Goal: Contribute content: Contribute content

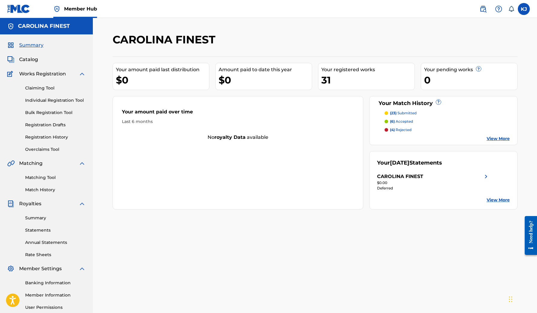
click at [495, 138] on link "View More" at bounding box center [498, 139] width 23 height 6
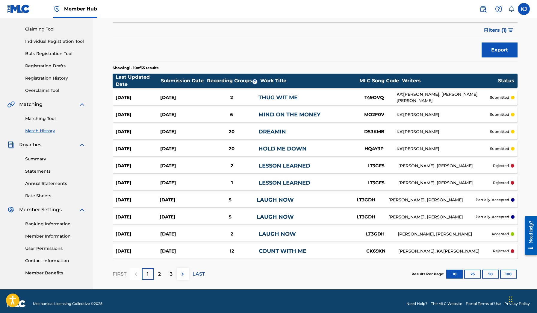
scroll to position [60, 0]
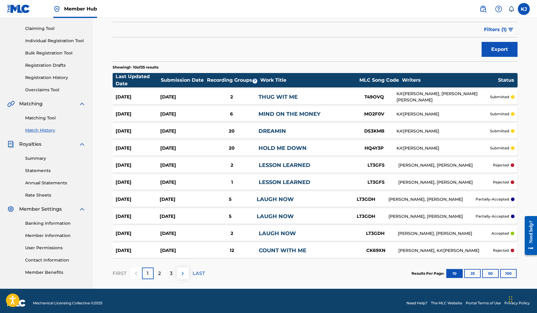
click at [180, 272] on img at bounding box center [182, 273] width 7 height 7
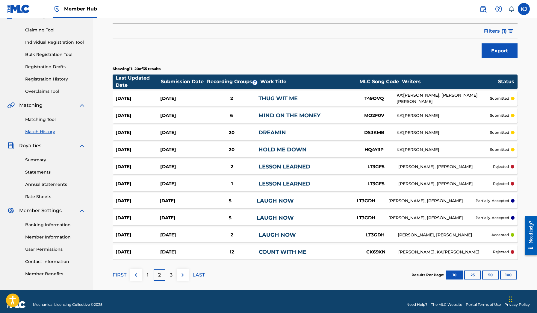
click at [180, 271] on button at bounding box center [183, 275] width 12 height 12
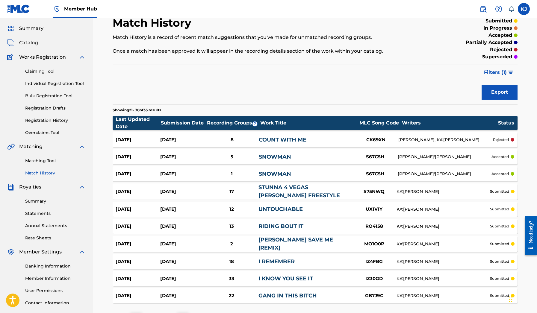
scroll to position [14, 0]
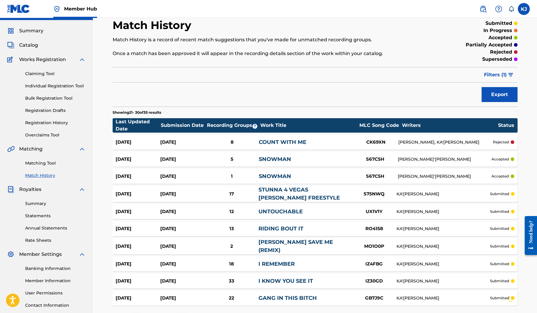
click at [32, 38] on div "Summary Catalog Works Registration Claiming Tool Individual Registration Tool B…" at bounding box center [46, 174] width 93 height 308
click at [44, 72] on link "Claiming Tool" at bounding box center [55, 74] width 61 height 6
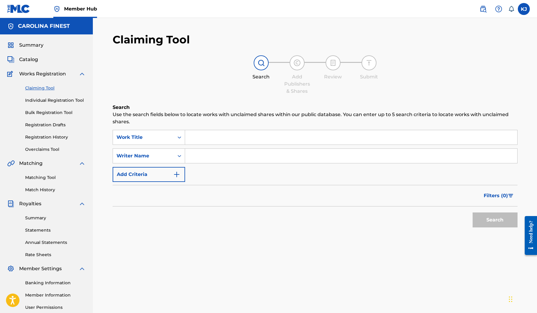
click at [203, 134] on input "Search Form" at bounding box center [351, 137] width 332 height 14
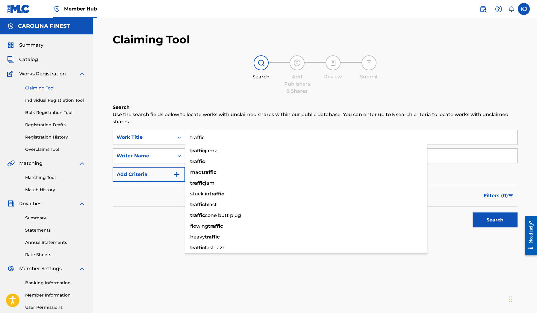
type input "traffic"
click at [495, 220] on button "Search" at bounding box center [495, 220] width 45 height 15
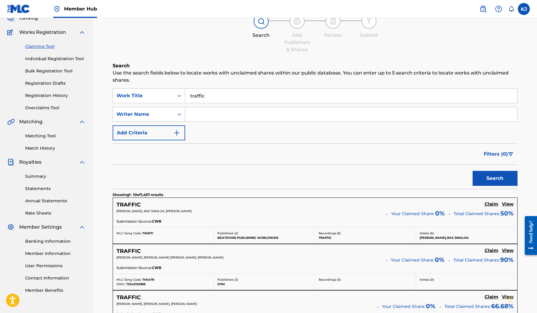
scroll to position [40, 0]
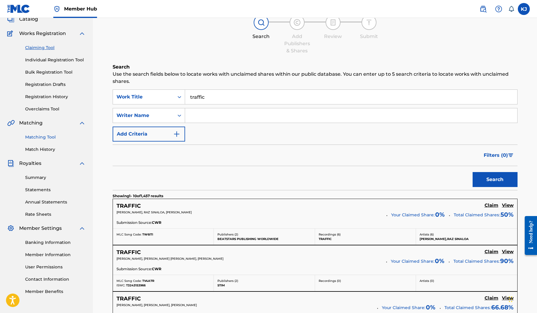
click at [48, 138] on link "Matching Tool" at bounding box center [55, 137] width 61 height 6
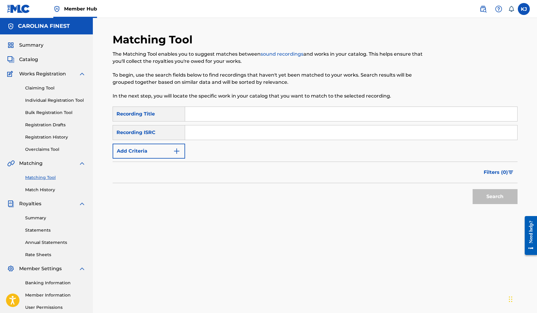
click at [241, 114] on input "Search Form" at bounding box center [351, 114] width 332 height 14
click at [495, 197] on button "Search" at bounding box center [495, 196] width 45 height 15
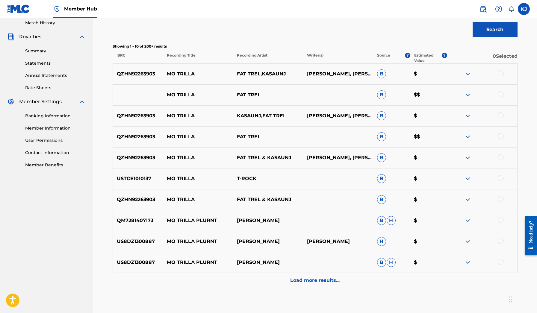
scroll to position [187, 0]
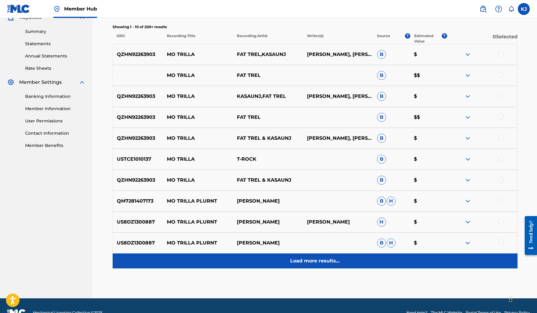
click at [321, 262] on p "Load more results..." at bounding box center [314, 261] width 49 height 7
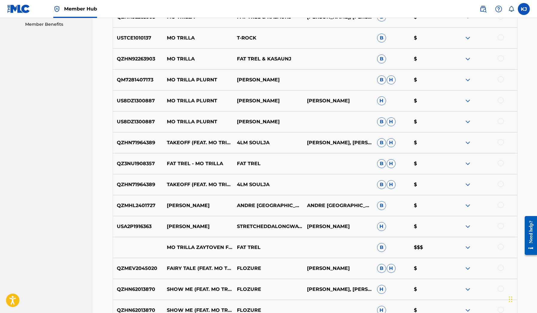
scroll to position [308, 0]
click at [470, 249] on img at bounding box center [467, 247] width 7 height 7
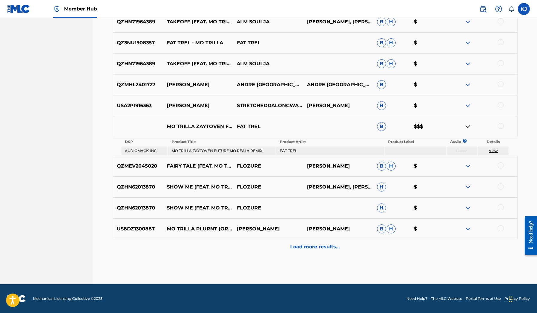
click at [318, 239] on div "US8DZ1300887 MO TRILLA PLURNT (ORIGINAL MIX) [PERSON_NAME] [PERSON_NAME] [PERSO…" at bounding box center [315, 229] width 405 height 21
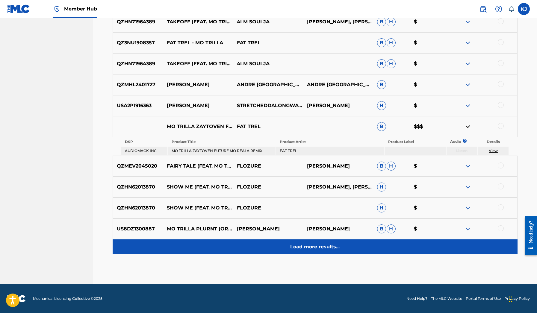
click at [319, 245] on p "Load more results..." at bounding box center [314, 247] width 49 height 7
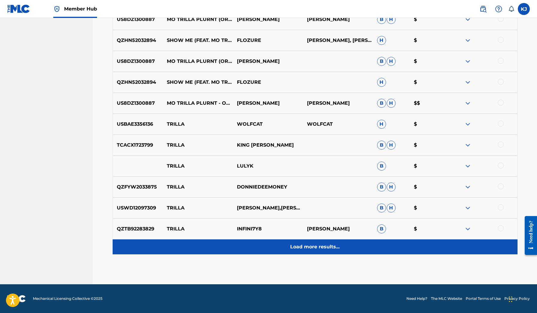
click at [324, 243] on div "Load more results..." at bounding box center [315, 247] width 405 height 15
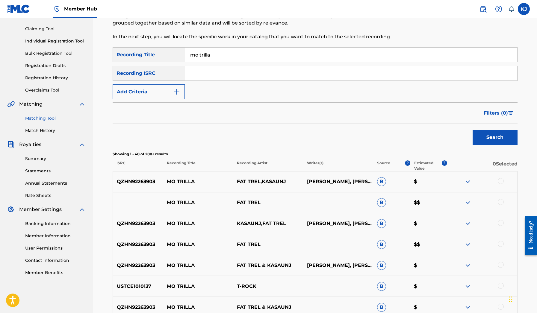
scroll to position [54, 0]
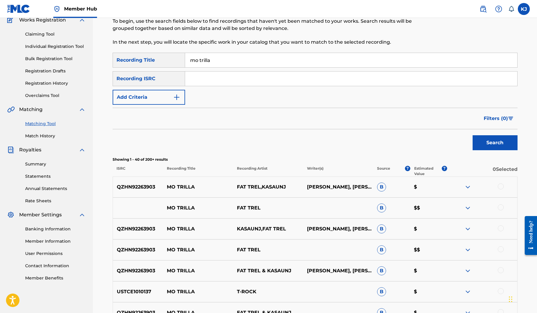
click at [188, 60] on input "mo trilla" at bounding box center [351, 60] width 332 height 14
type input "fat trel mo trilla"
click at [495, 143] on button "Search" at bounding box center [495, 142] width 45 height 15
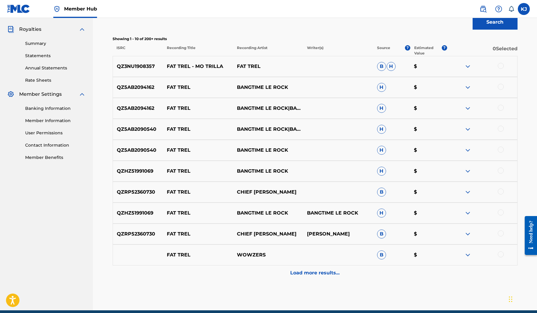
scroll to position [174, 0]
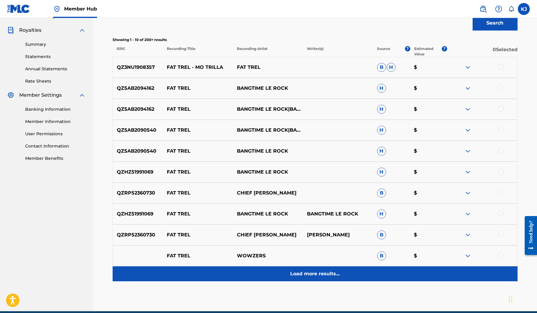
click at [325, 279] on div "Load more results..." at bounding box center [315, 274] width 405 height 15
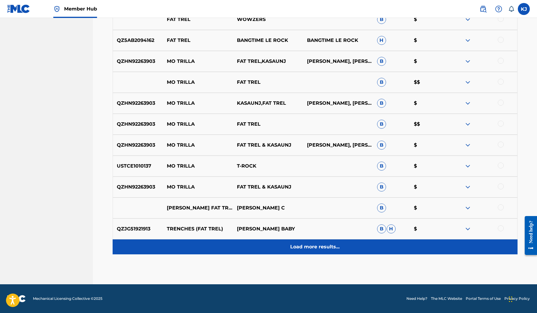
scroll to position [410, 0]
click at [301, 245] on p "Load more results..." at bounding box center [314, 247] width 49 height 7
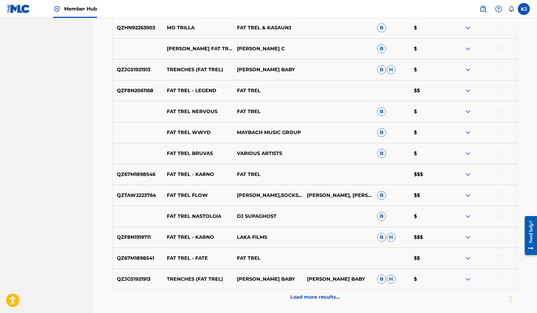
scroll to position [576, 0]
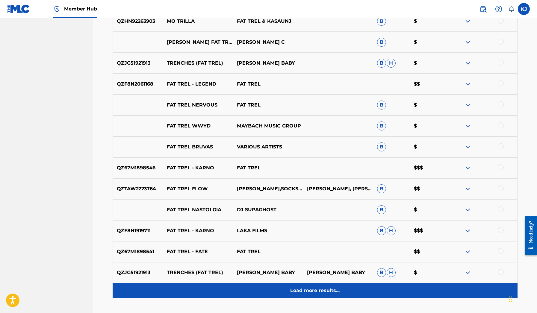
click at [319, 284] on div "Load more results..." at bounding box center [315, 290] width 405 height 15
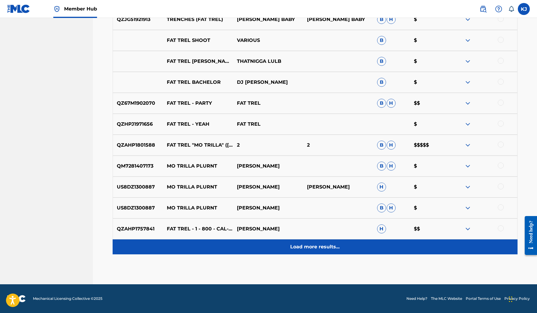
scroll to position [830, 0]
click at [308, 246] on p "Load more results..." at bounding box center [314, 247] width 49 height 7
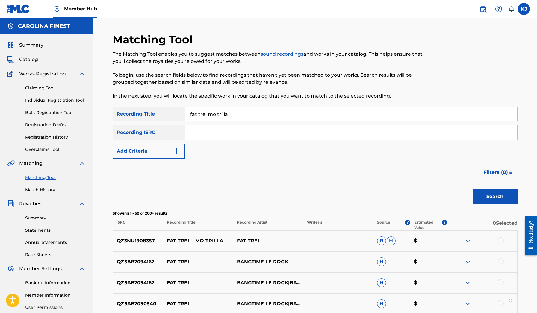
scroll to position [0, 0]
click at [220, 114] on input "fat trel mo trilla" at bounding box center [351, 114] width 332 height 14
click at [178, 153] on img "Search Form" at bounding box center [176, 151] width 7 height 7
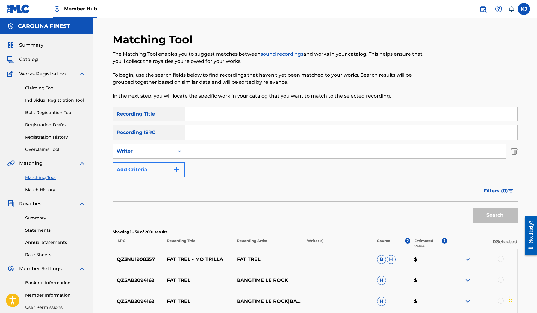
click at [178, 153] on icon "Search Form" at bounding box center [179, 151] width 6 height 6
click at [203, 176] on div "SearchWithCriteria4aa8fd73-4afe-4ec2-836e-cc940fadf8fa Recording Title SearchWi…" at bounding box center [315, 142] width 405 height 71
click at [181, 172] on button "Add Criteria" at bounding box center [149, 169] width 73 height 15
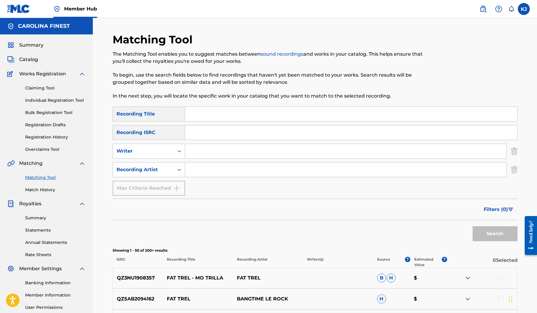
click at [216, 173] on input "Search Form" at bounding box center [345, 170] width 321 height 14
type input "fat trel"
click at [194, 125] on div "SearchWithCriteria4aa8fd73-4afe-4ec2-836e-cc940fadf8fa Recording Title SearchWi…" at bounding box center [315, 151] width 405 height 89
click at [196, 118] on input "Search Form" at bounding box center [351, 114] width 332 height 14
type input "mo trilla"
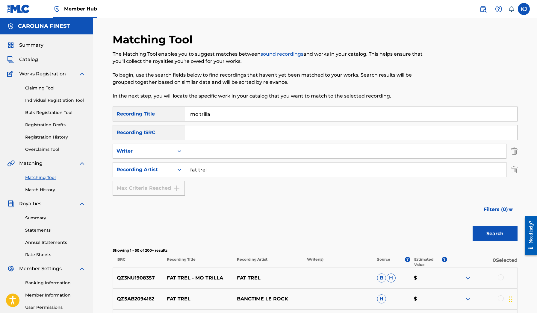
click at [495, 234] on button "Search" at bounding box center [495, 233] width 45 height 15
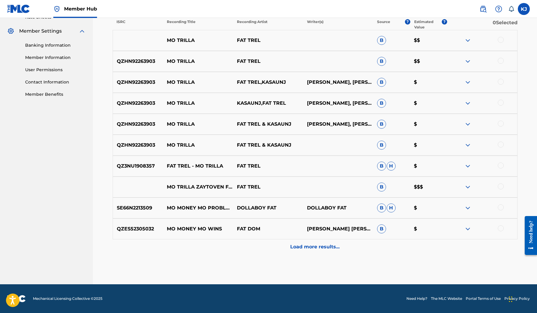
scroll to position [238, 0]
click at [466, 42] on img at bounding box center [467, 40] width 7 height 7
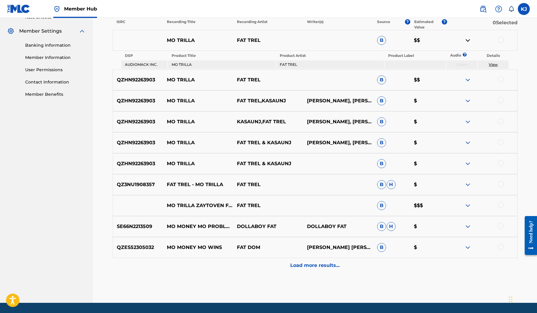
click at [466, 42] on img at bounding box center [467, 40] width 7 height 7
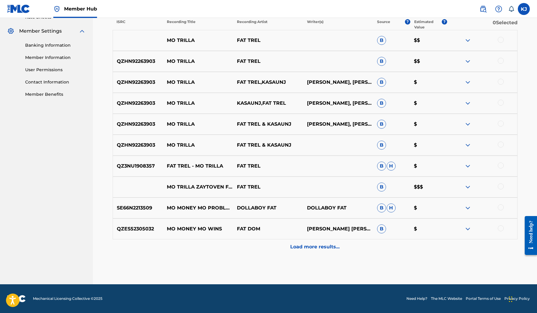
click at [467, 62] on img at bounding box center [467, 61] width 7 height 7
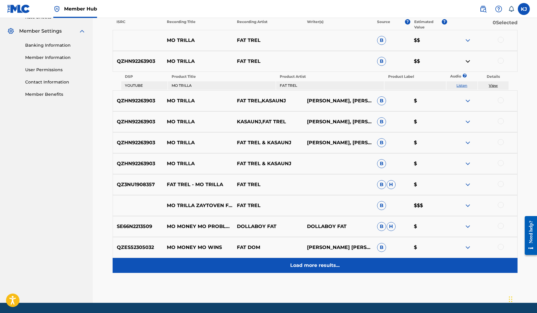
click at [341, 264] on div "Load more results..." at bounding box center [315, 265] width 405 height 15
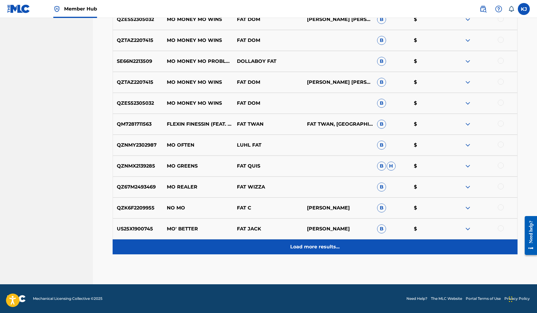
click at [327, 254] on div "Load more results..." at bounding box center [315, 247] width 405 height 15
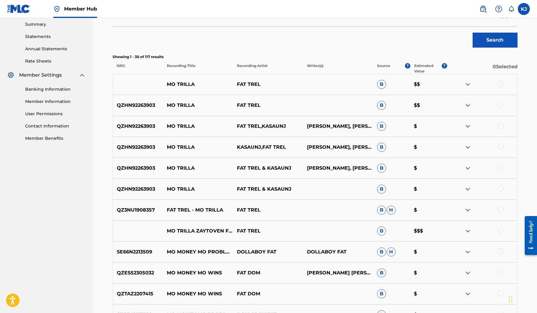
scroll to position [136, 0]
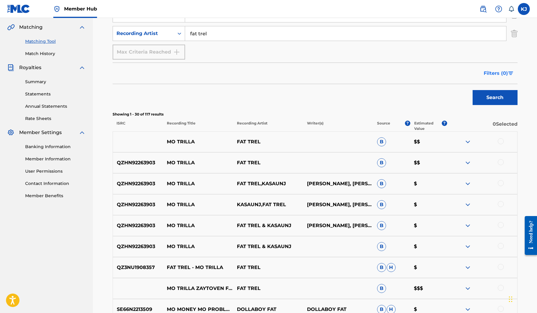
click at [511, 75] on img "Search Form" at bounding box center [510, 74] width 5 height 4
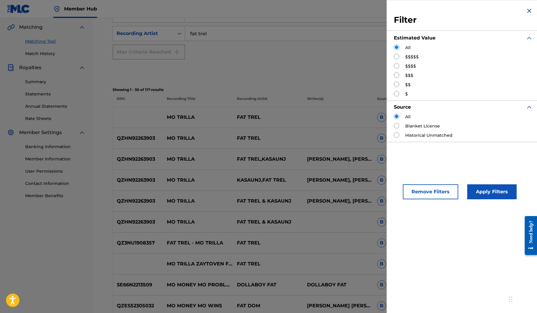
click at [413, 55] on label "$$$$$" at bounding box center [411, 57] width 13 height 6
click at [399, 58] on input "Search Form" at bounding box center [396, 56] width 5 height 5
radio input "true"
click at [484, 185] on button "Apply Filters" at bounding box center [491, 192] width 49 height 15
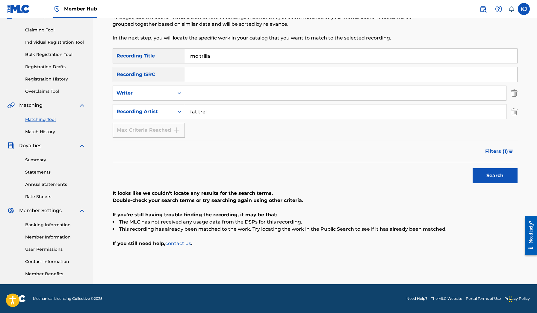
scroll to position [58, 0]
click at [234, 57] on input "mo trilla" at bounding box center [351, 56] width 332 height 14
type input "mo reala"
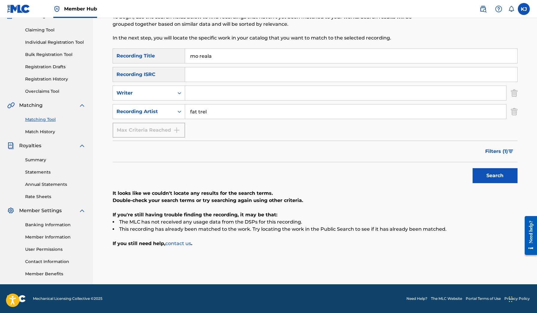
click at [495, 176] on button "Search" at bounding box center [495, 175] width 45 height 15
click at [514, 152] on button "Filters ( 1 )" at bounding box center [500, 151] width 36 height 15
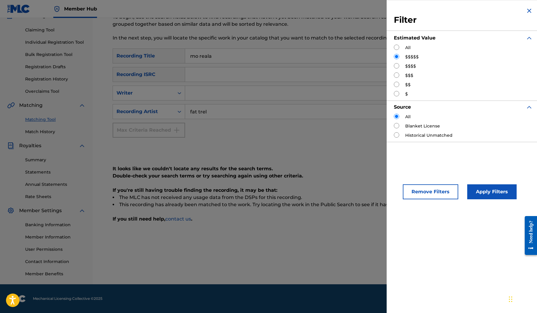
click at [404, 90] on div "All $$$$$ $$$$ $$$ $$ $" at bounding box center [463, 71] width 139 height 53
click at [398, 95] on input "Search Form" at bounding box center [396, 93] width 5 height 5
radio input "true"
click at [501, 189] on button "Apply Filters" at bounding box center [491, 192] width 49 height 15
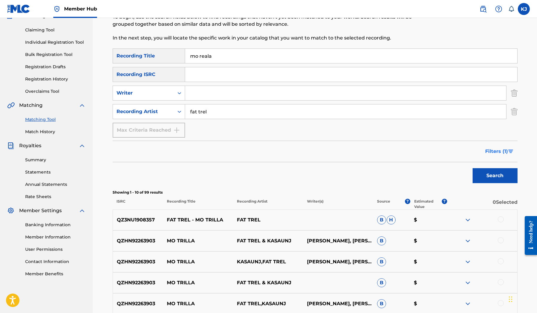
click at [513, 154] on button "Filters ( 1 )" at bounding box center [500, 151] width 36 height 15
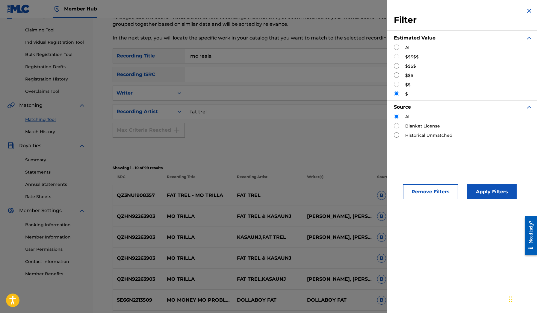
click at [398, 83] on input "Search Form" at bounding box center [396, 84] width 5 height 5
radio input "true"
click at [487, 193] on button "Apply Filters" at bounding box center [491, 192] width 49 height 15
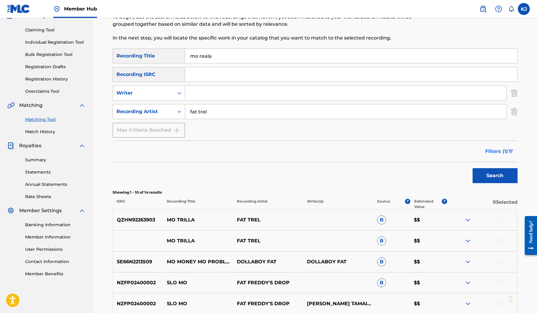
click at [510, 148] on button "Filters ( 1 )" at bounding box center [500, 151] width 36 height 15
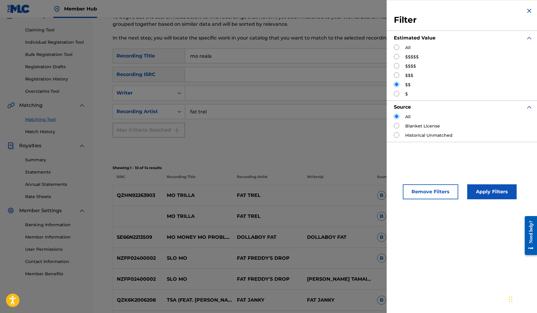
click at [397, 73] on input "Search Form" at bounding box center [396, 75] width 5 height 5
radio input "true"
click at [493, 187] on button "Apply Filters" at bounding box center [491, 192] width 49 height 15
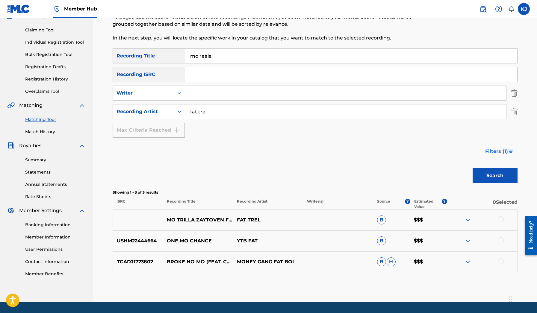
click at [513, 152] on img "Search Form" at bounding box center [510, 152] width 5 height 4
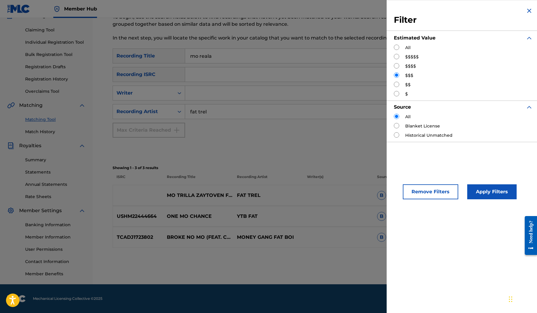
click at [397, 65] on input "Search Form" at bounding box center [396, 65] width 5 height 5
radio input "true"
click at [478, 185] on button "Apply Filters" at bounding box center [491, 192] width 49 height 15
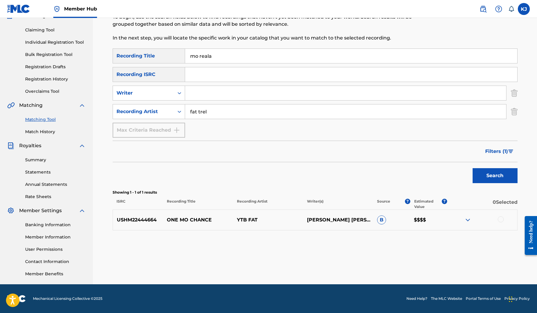
click at [234, 61] on input "mo reala" at bounding box center [351, 56] width 332 height 14
type input "mo trilla"
click at [495, 176] on button "Search" at bounding box center [495, 175] width 45 height 15
click at [505, 154] on span "Filters ( 1 )" at bounding box center [496, 151] width 23 height 7
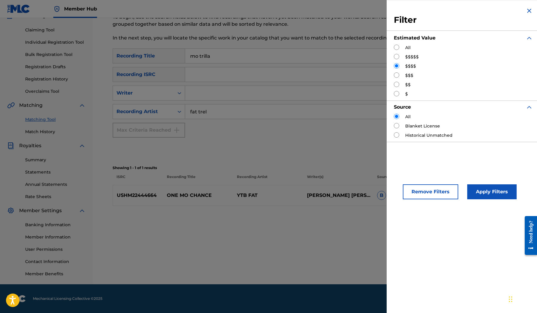
click at [397, 58] on input "Search Form" at bounding box center [396, 56] width 5 height 5
radio input "true"
click at [478, 191] on button "Apply Filters" at bounding box center [491, 192] width 49 height 15
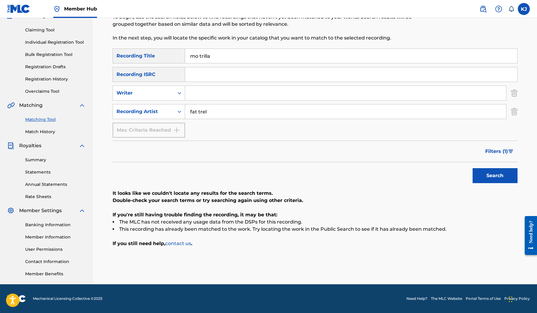
click at [209, 112] on input "fat trel" at bounding box center [345, 112] width 321 height 14
click at [204, 60] on input "mo trilla" at bounding box center [351, 56] width 332 height 14
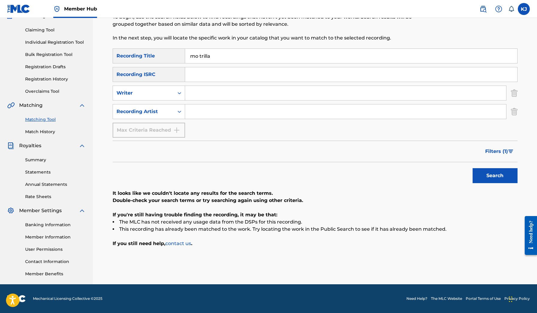
click at [204, 60] on input "mo trilla" at bounding box center [351, 56] width 332 height 14
paste input "Fat Trel "Mo Trilla""
type input "Fat Trel "Mo Trilla""
click at [483, 176] on button "Search" at bounding box center [495, 175] width 45 height 15
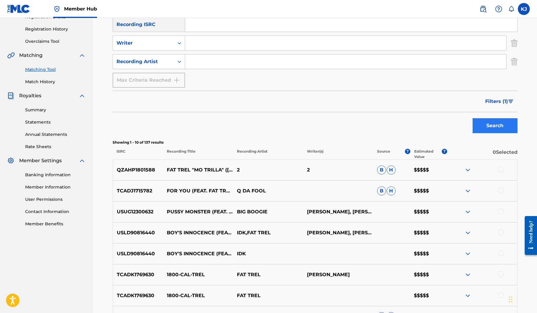
scroll to position [112, 0]
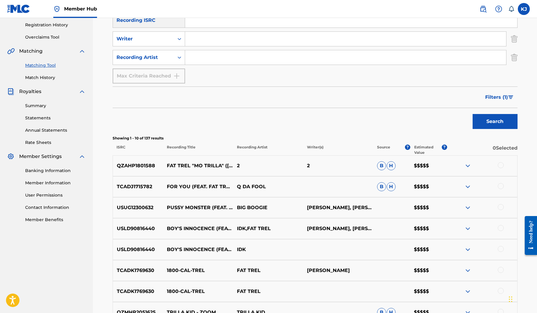
click at [469, 164] on img at bounding box center [467, 165] width 7 height 7
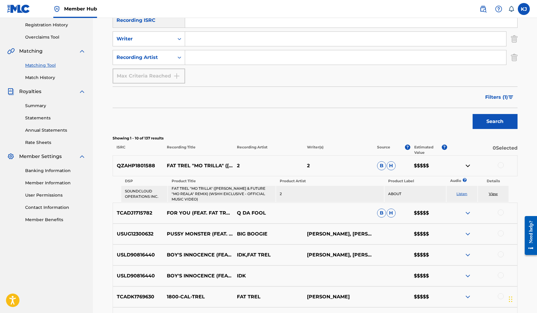
click at [461, 194] on link "Listen" at bounding box center [462, 194] width 11 height 4
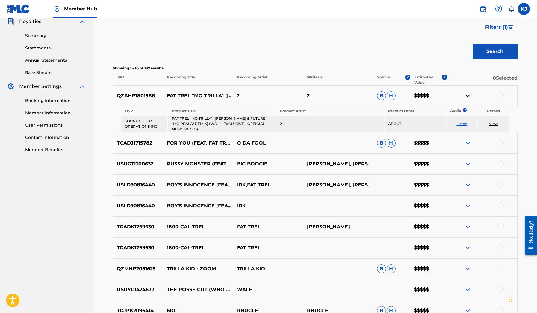
scroll to position [233, 0]
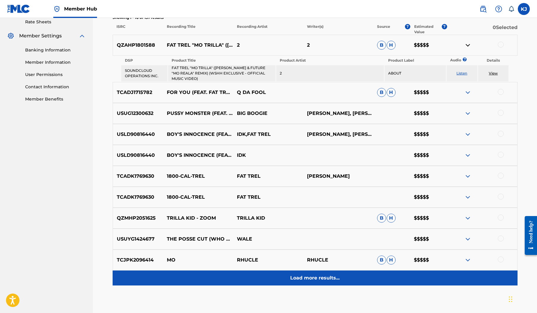
click at [333, 278] on p "Load more results..." at bounding box center [314, 278] width 49 height 7
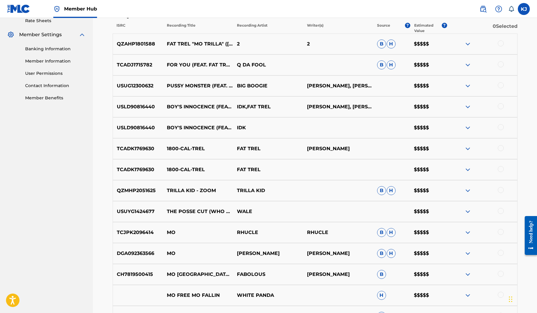
scroll to position [235, 0]
click at [468, 147] on img at bounding box center [467, 148] width 7 height 7
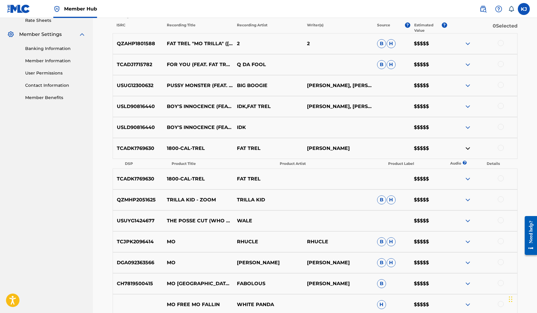
click at [468, 147] on img at bounding box center [467, 148] width 7 height 7
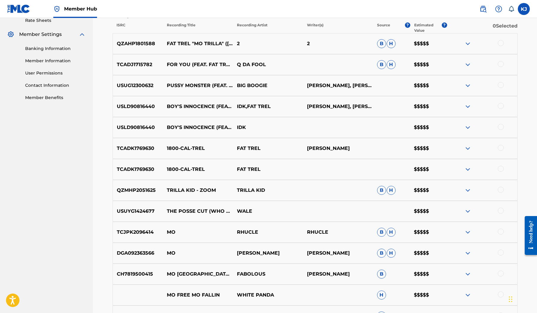
click at [468, 167] on img at bounding box center [467, 169] width 7 height 7
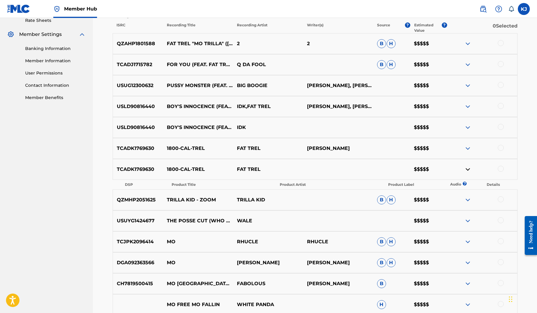
click at [468, 167] on img at bounding box center [467, 169] width 7 height 7
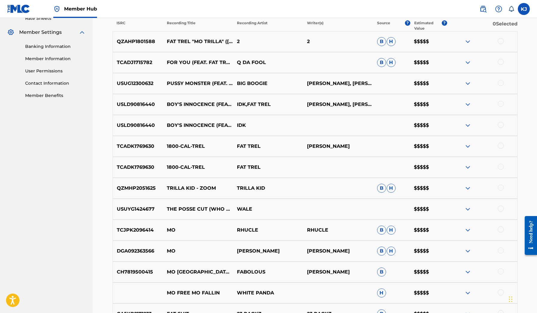
scroll to position [238, 0]
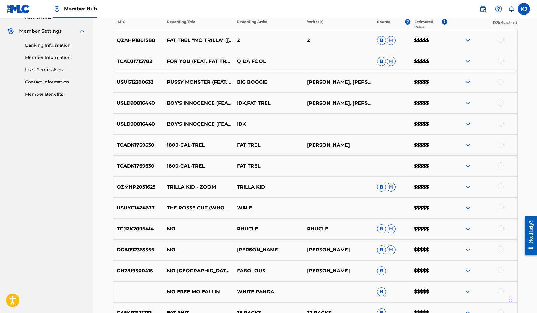
click at [467, 83] on img at bounding box center [467, 82] width 7 height 7
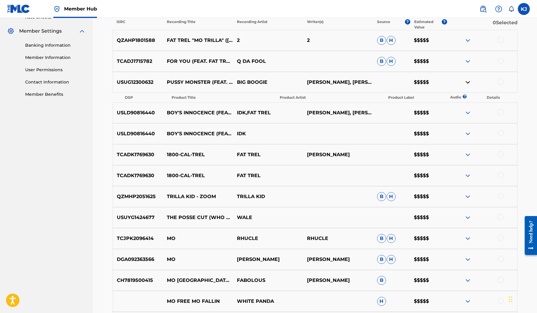
click at [467, 83] on img at bounding box center [467, 82] width 7 height 7
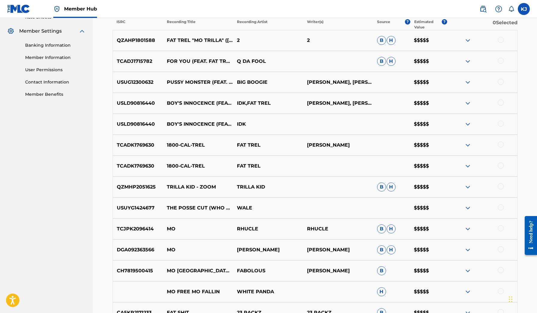
click at [465, 103] on img at bounding box center [467, 103] width 7 height 7
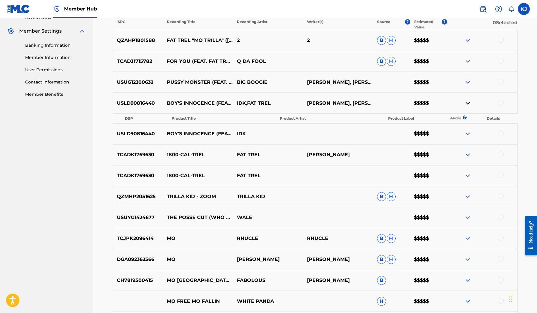
click at [465, 103] on img at bounding box center [467, 103] width 7 height 7
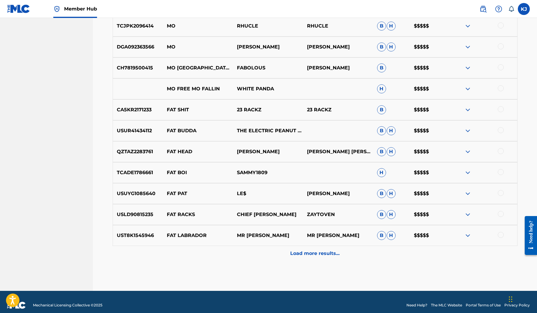
scroll to position [445, 0]
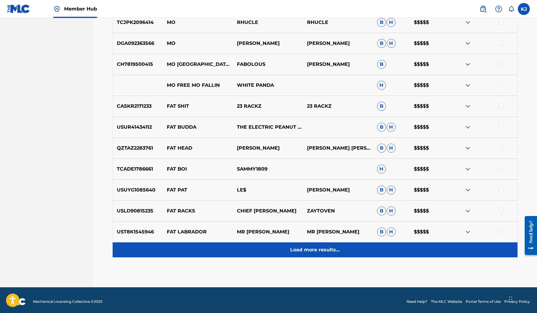
click at [334, 245] on div "Load more results..." at bounding box center [315, 250] width 405 height 15
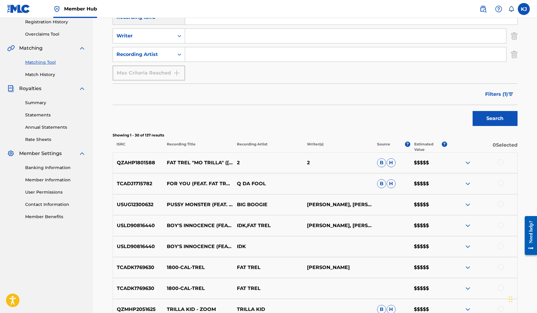
scroll to position [99, 0]
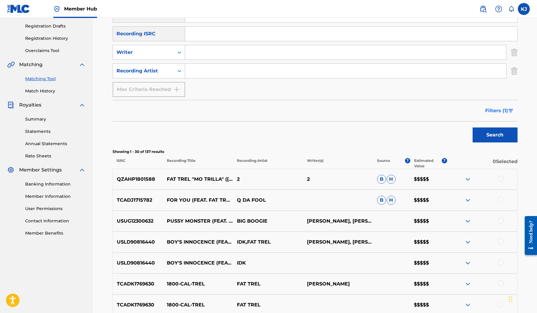
click at [509, 111] on img "Search Form" at bounding box center [510, 111] width 5 height 4
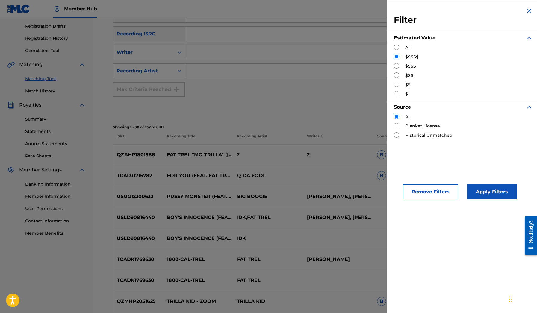
click at [395, 47] on input "Search Form" at bounding box center [396, 47] width 5 height 5
radio input "true"
click at [487, 200] on div "Remove Filters Apply Filters" at bounding box center [463, 187] width 153 height 40
click at [486, 199] on button "Apply Filters" at bounding box center [491, 192] width 49 height 15
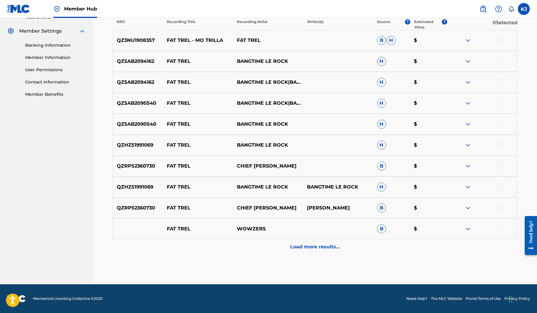
scroll to position [238, 0]
click at [469, 42] on img at bounding box center [467, 40] width 7 height 7
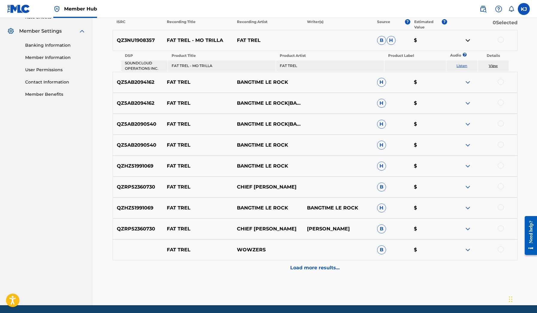
click at [469, 42] on img at bounding box center [467, 40] width 7 height 7
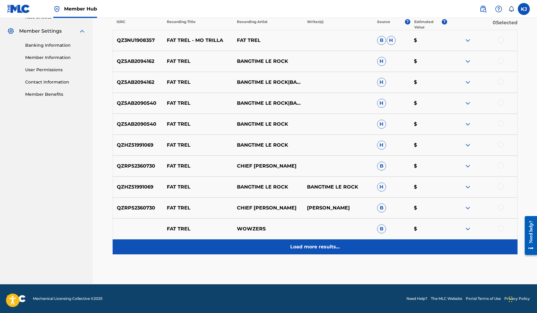
click at [324, 244] on p "Load more results..." at bounding box center [314, 247] width 49 height 7
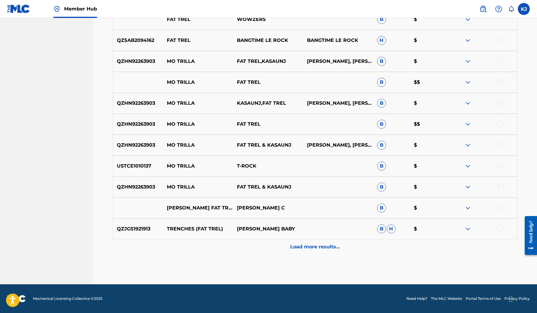
scroll to position [448, 0]
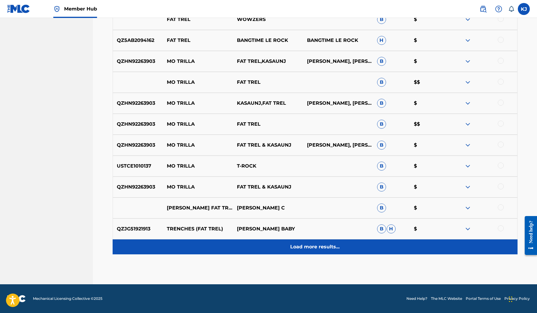
click at [324, 244] on p "Load more results..." at bounding box center [314, 247] width 49 height 7
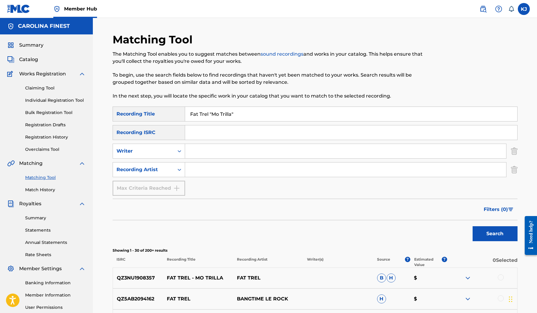
scroll to position [0, 0]
click at [47, 86] on link "Claiming Tool" at bounding box center [55, 88] width 61 height 6
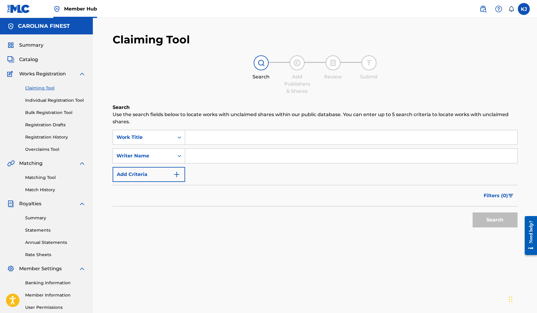
click at [199, 141] on input "Search Form" at bounding box center [351, 137] width 332 height 14
type input "Mo Trilla"
click at [194, 88] on div "Search Add Publishers & Shares Review Submit" at bounding box center [315, 75] width 405 height 40
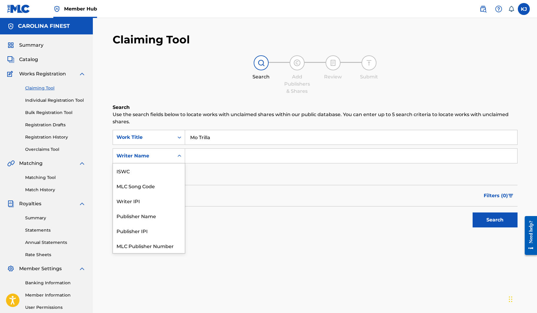
click at [179, 158] on icon "Search Form" at bounding box center [179, 156] width 6 height 6
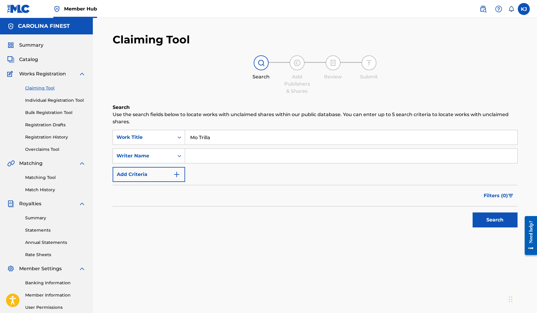
click at [179, 158] on icon "Search Form" at bounding box center [179, 156] width 6 height 6
click at [198, 157] on input "Search Form" at bounding box center [351, 156] width 332 height 14
type input "[PERSON_NAME]"
click at [488, 221] on button "Search" at bounding box center [495, 220] width 45 height 15
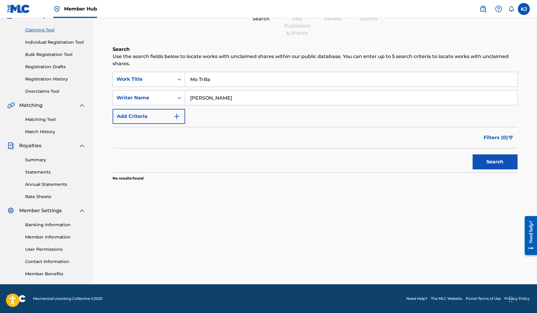
scroll to position [58, 0]
click at [74, 42] on link "Individual Registration Tool" at bounding box center [55, 42] width 61 height 6
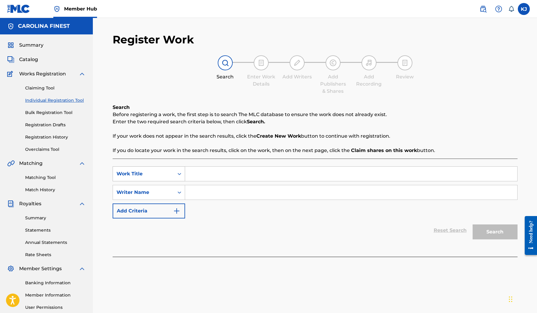
click at [173, 174] on div "Work Title" at bounding box center [143, 173] width 61 height 11
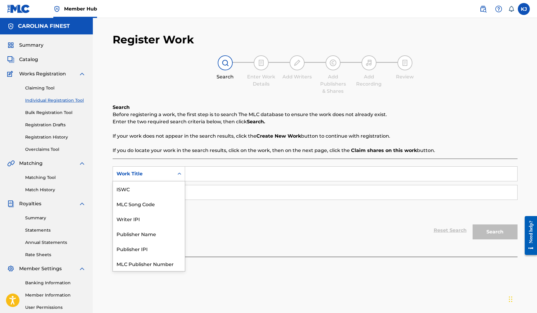
scroll to position [15, 0]
click at [202, 180] on input "Search Form" at bounding box center [351, 174] width 332 height 14
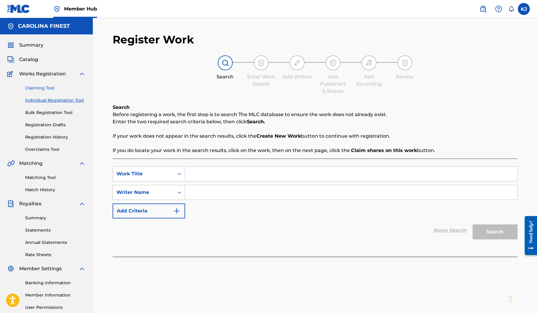
click at [59, 90] on link "Claiming Tool" at bounding box center [55, 88] width 61 height 6
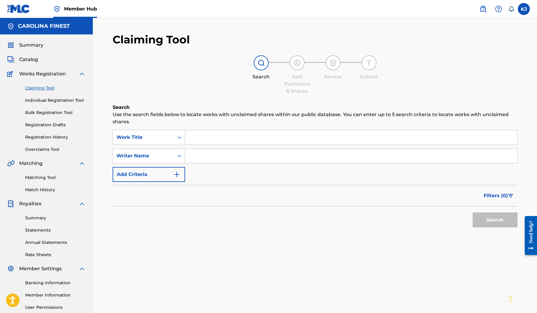
click at [203, 140] on input "Search Form" at bounding box center [351, 137] width 332 height 14
type input "Mo trilla"
click at [495, 220] on button "Search" at bounding box center [495, 220] width 45 height 15
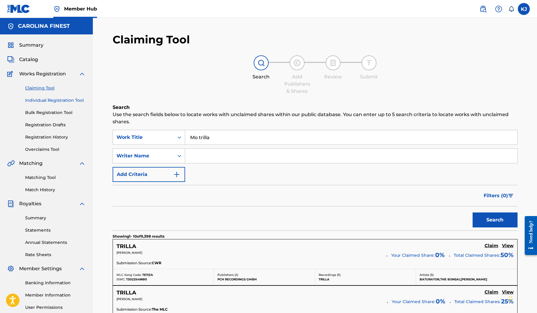
click at [53, 100] on link "Individual Registration Tool" at bounding box center [55, 100] width 61 height 6
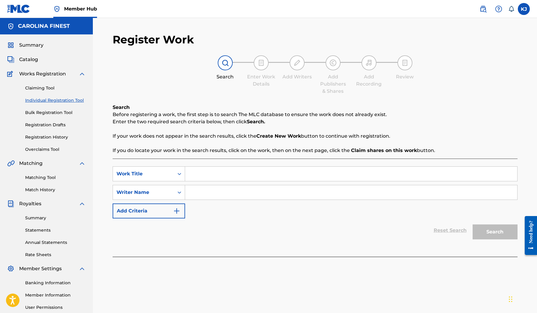
scroll to position [1, 0]
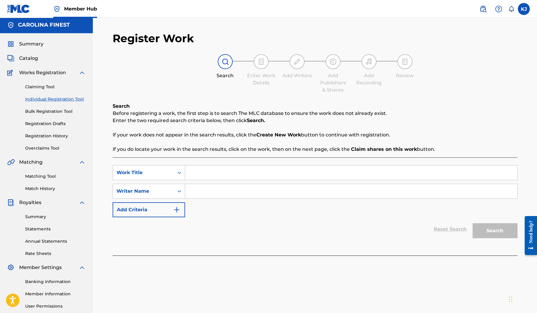
click at [209, 174] on input "Search Form" at bounding box center [351, 173] width 332 height 14
type input "Mo Trilla"
click at [206, 193] on input "Search Form" at bounding box center [351, 191] width 332 height 14
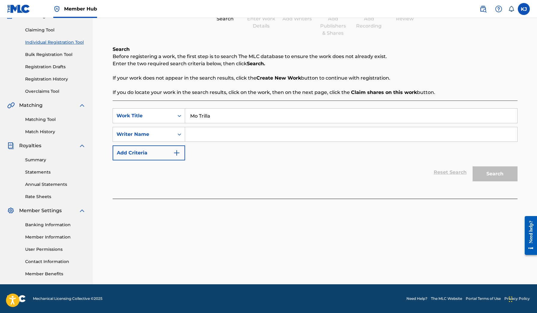
scroll to position [58, 0]
type input "[PERSON_NAME]"
click at [495, 174] on button "Search" at bounding box center [495, 174] width 45 height 15
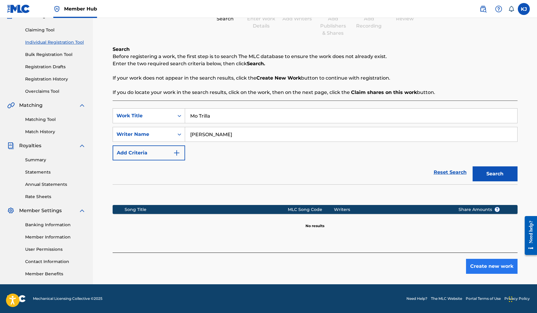
click at [489, 265] on button "Create new work" at bounding box center [492, 266] width 52 height 15
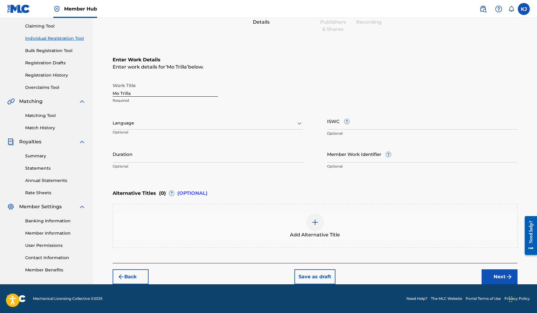
scroll to position [62, 0]
click at [317, 219] on img at bounding box center [315, 222] width 7 height 7
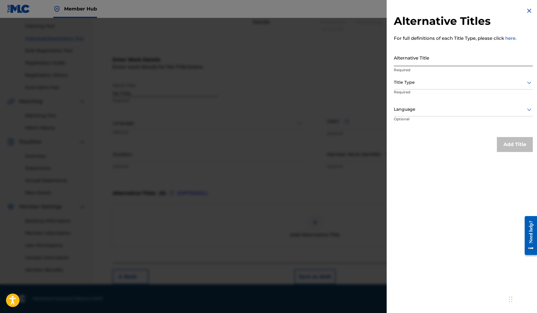
click at [412, 57] on input "Alternative Title" at bounding box center [463, 57] width 139 height 17
paste input "Fat Trel "Mo Trilla""
type input "Fat Trel "Mo Trilla""
click at [442, 81] on div at bounding box center [463, 82] width 139 height 7
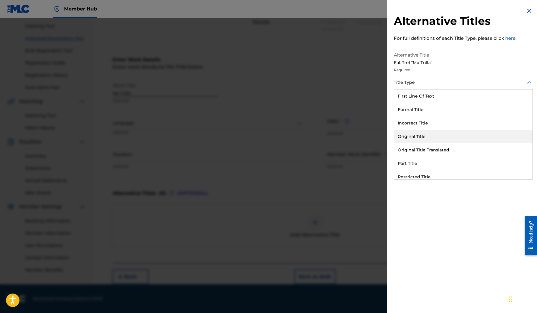
scroll to position [58, 0]
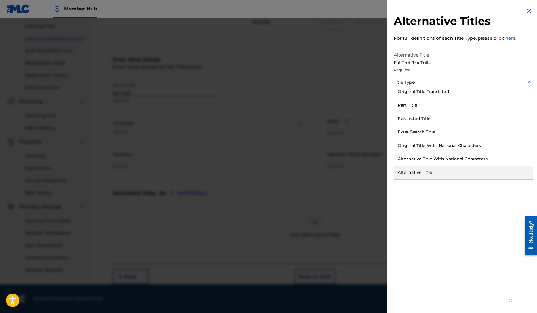
click at [433, 174] on div "Alternative Title" at bounding box center [463, 172] width 138 height 13
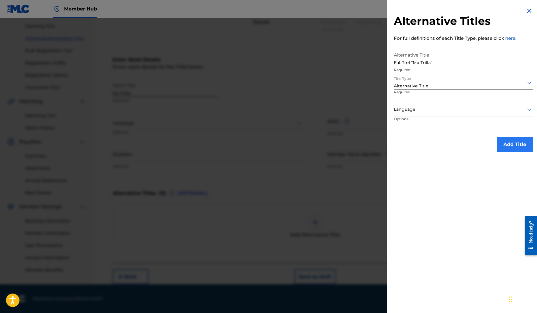
click at [516, 149] on button "Add Title" at bounding box center [515, 144] width 36 height 15
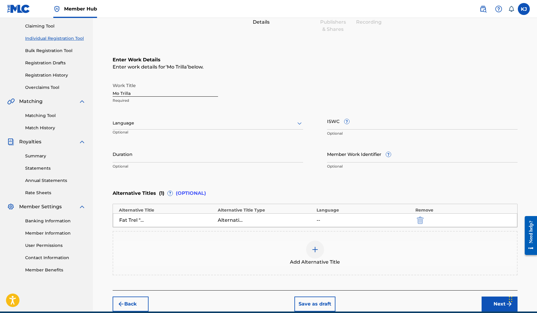
click at [315, 247] on img at bounding box center [315, 249] width 7 height 7
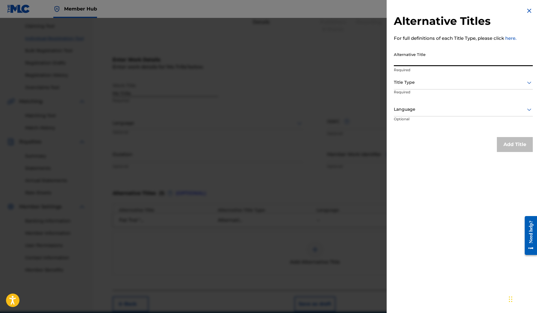
click at [407, 58] on input "Alternative Title" at bounding box center [463, 57] width 139 height 17
type input "Fat Trel - Mo Trilla"
click at [412, 80] on div at bounding box center [463, 82] width 139 height 7
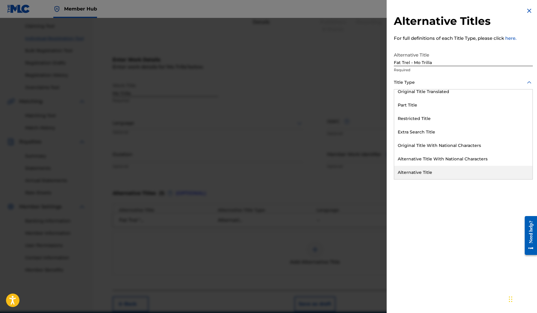
click at [432, 171] on div "Alternative Title" at bounding box center [463, 172] width 138 height 13
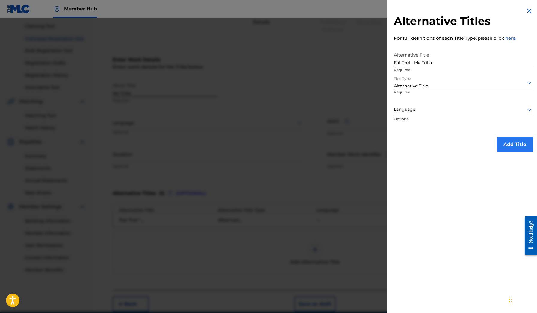
click at [506, 147] on button "Add Title" at bounding box center [515, 144] width 36 height 15
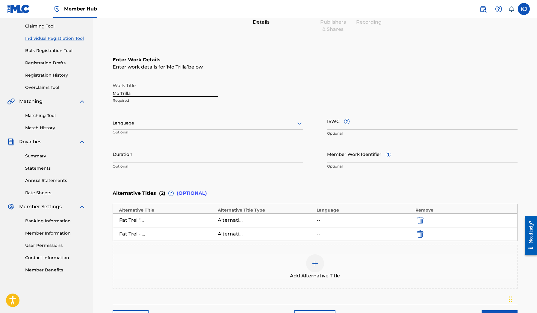
click at [309, 261] on div at bounding box center [315, 264] width 18 height 18
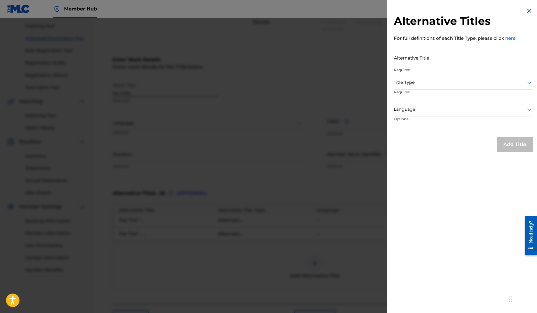
click at [413, 56] on input "Alternative Title" at bounding box center [463, 57] width 139 height 17
paste input "Fat Trel "Mo Trilla" ([PERSON_NAME] & Future "Mo Reala" Remix) (WSHH Exclusive …"
type input "Fat Trel "Mo Trilla" ([PERSON_NAME] & Future "Mo Reala" Remix) (WSHH Exclusive …"
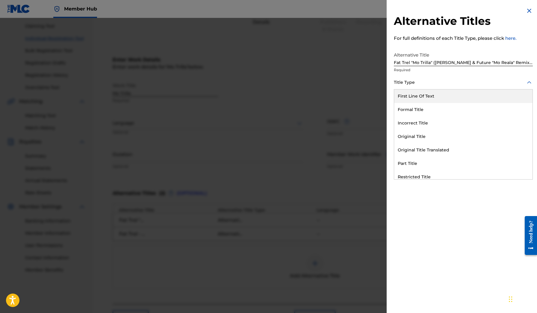
click at [423, 80] on div at bounding box center [463, 82] width 139 height 7
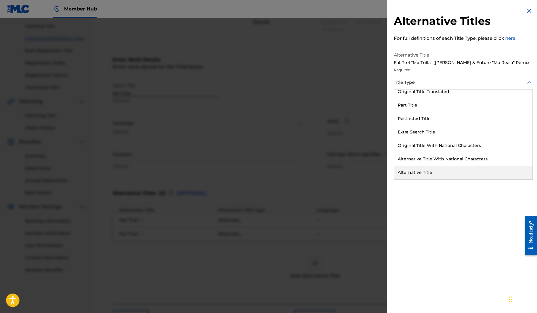
click at [424, 176] on div "Alternative Title" at bounding box center [463, 172] width 138 height 13
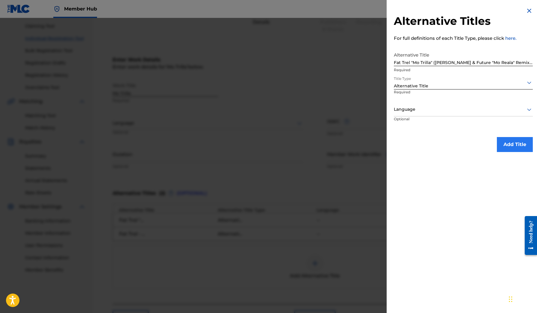
click at [508, 145] on button "Add Title" at bounding box center [515, 144] width 36 height 15
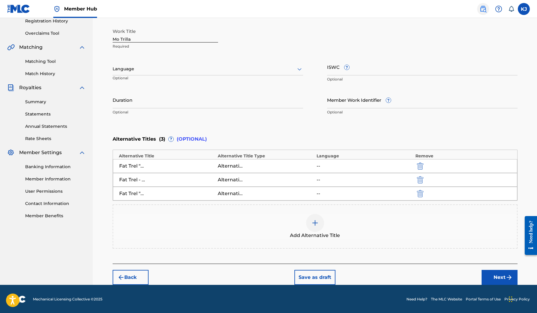
scroll to position [116, 0]
click at [315, 226] on img at bounding box center [315, 223] width 7 height 7
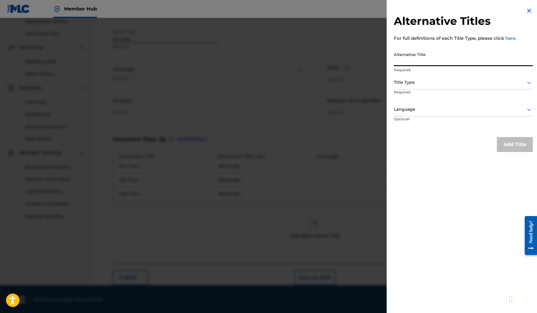
click at [411, 54] on input "Alternative Title" at bounding box center [463, 57] width 139 height 17
paste input "Fat Trel - [PERSON_NAME] (Mo Reala Remix)"
type input "Fat Trel - [PERSON_NAME] (Mo Reala Remix)"
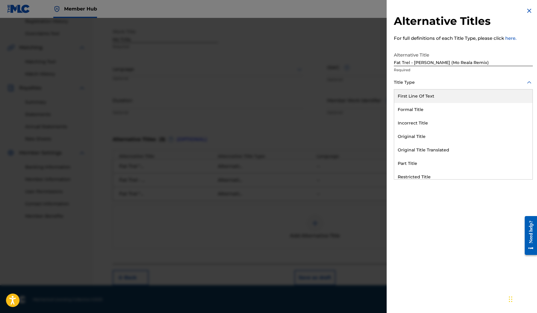
click at [416, 84] on div at bounding box center [463, 82] width 139 height 7
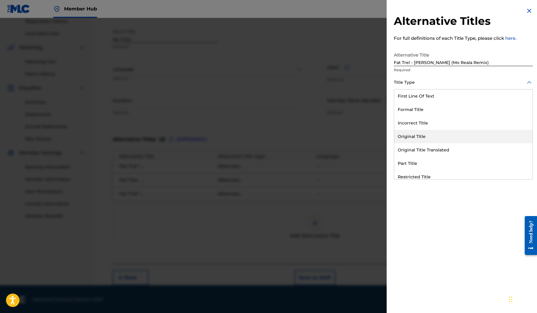
scroll to position [58, 0]
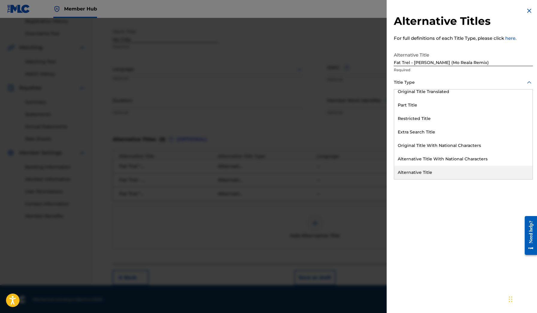
click at [427, 170] on div "Alternative Title" at bounding box center [463, 172] width 138 height 13
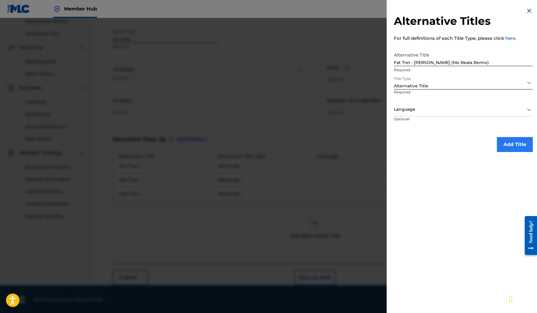
click at [501, 144] on button "Add Title" at bounding box center [515, 144] width 36 height 15
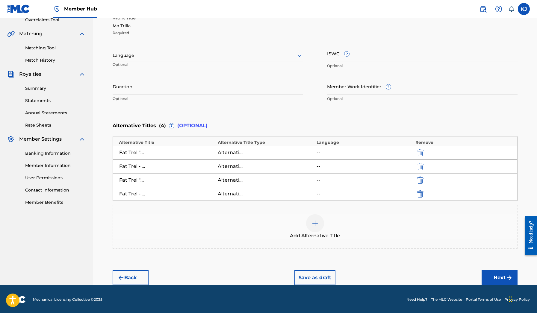
scroll to position [129, 0]
click at [178, 88] on input "Duration" at bounding box center [208, 86] width 191 height 17
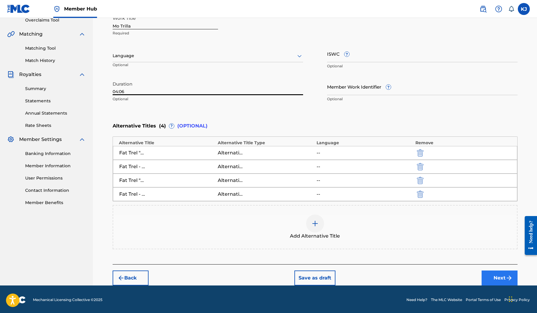
type input "04:06"
click at [503, 279] on button "Next" at bounding box center [500, 278] width 36 height 15
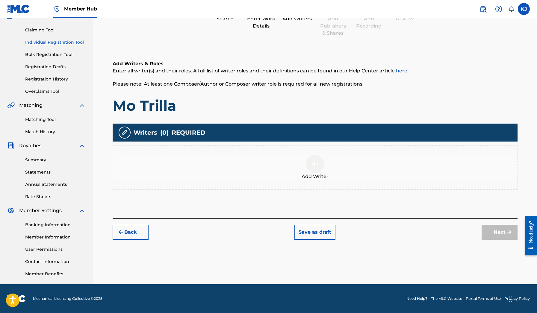
scroll to position [58, 0]
click at [312, 162] on img at bounding box center [315, 164] width 7 height 7
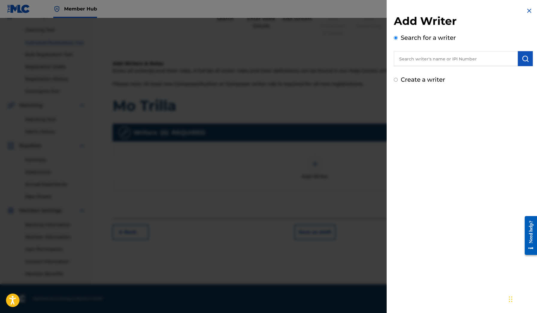
click at [421, 58] on input "text" at bounding box center [456, 58] width 124 height 15
click at [417, 72] on strong "ka'saun" at bounding box center [408, 73] width 19 height 6
type input "ka'[PERSON_NAME]"
click at [520, 61] on button "submit" at bounding box center [525, 58] width 15 height 15
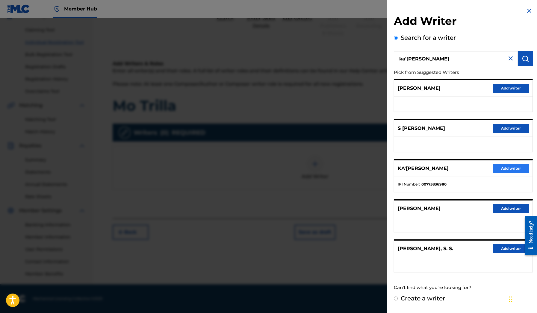
click at [513, 172] on button "Add writer" at bounding box center [511, 168] width 36 height 9
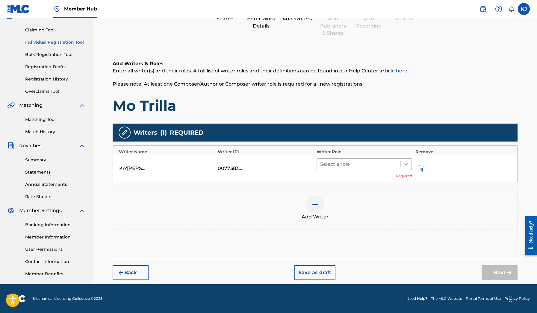
click at [406, 163] on icon at bounding box center [406, 164] width 6 height 6
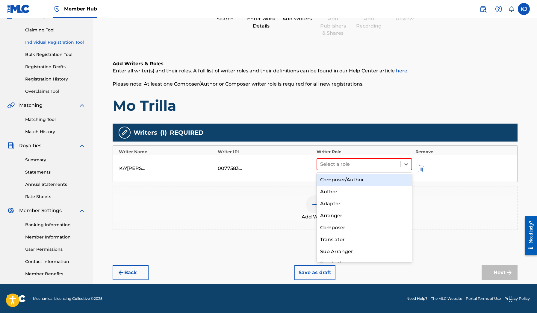
click at [370, 177] on div "Composer/Author" at bounding box center [365, 180] width 96 height 12
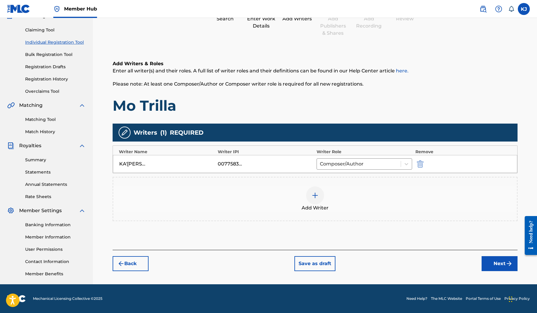
click at [310, 195] on div at bounding box center [315, 196] width 18 height 18
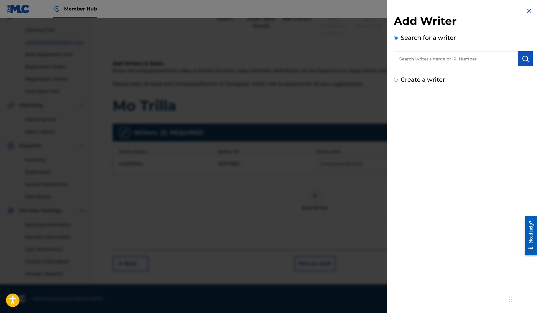
click at [429, 53] on input "text" at bounding box center [456, 58] width 124 height 15
paste input "[PERSON_NAME]"
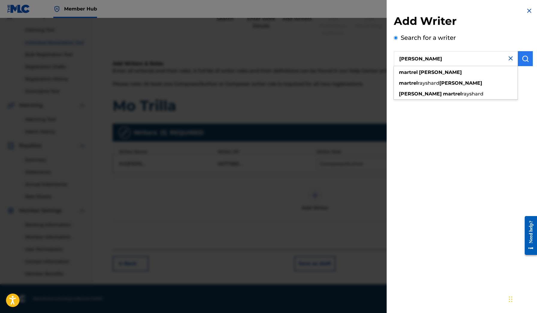
type input "[PERSON_NAME]"
click at [522, 60] on img "submit" at bounding box center [525, 58] width 7 height 7
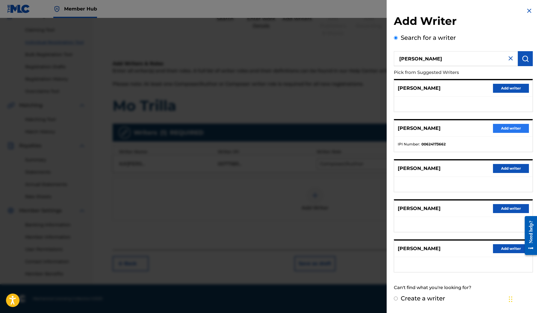
click at [497, 128] on button "Add writer" at bounding box center [511, 128] width 36 height 9
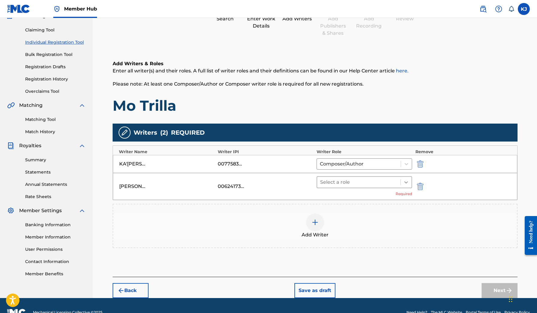
click at [406, 183] on icon at bounding box center [406, 183] width 4 height 2
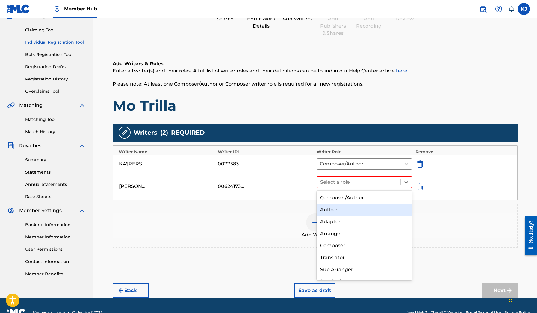
click at [373, 210] on div "Author" at bounding box center [365, 210] width 96 height 12
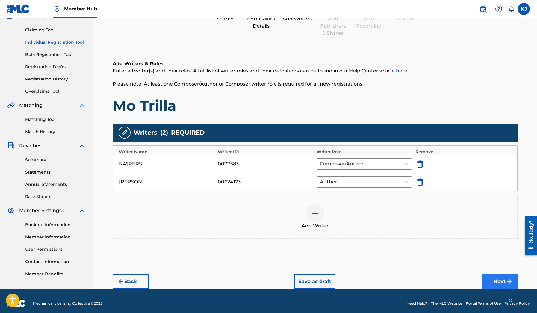
click at [486, 275] on button "Next" at bounding box center [500, 281] width 36 height 15
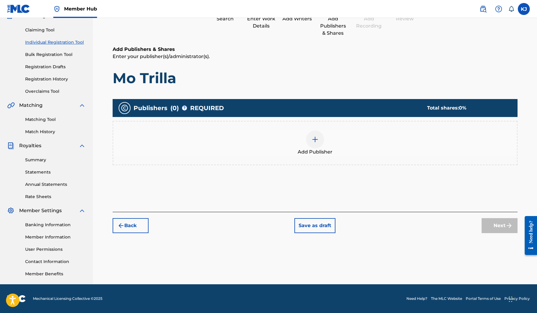
scroll to position [27, 0]
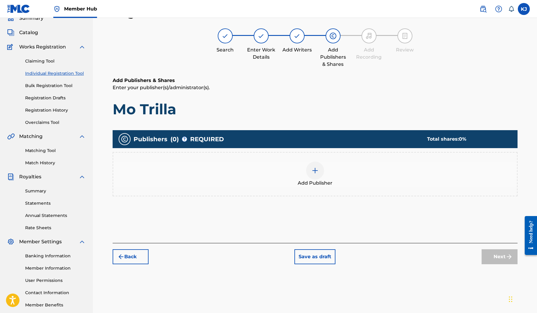
click at [313, 179] on div at bounding box center [315, 171] width 18 height 18
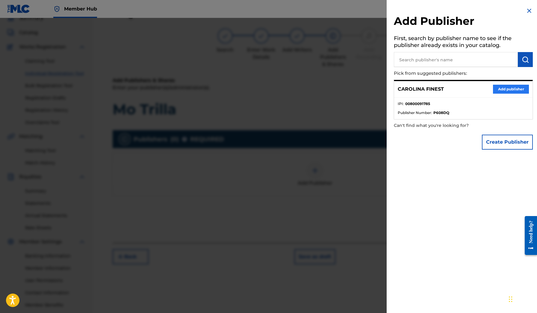
click at [501, 85] on button "Add publisher" at bounding box center [511, 89] width 36 height 9
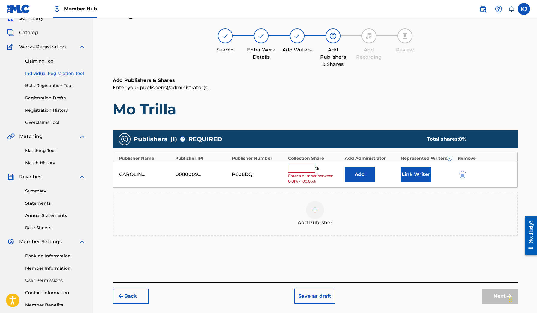
click at [306, 167] on input "text" at bounding box center [301, 169] width 27 height 8
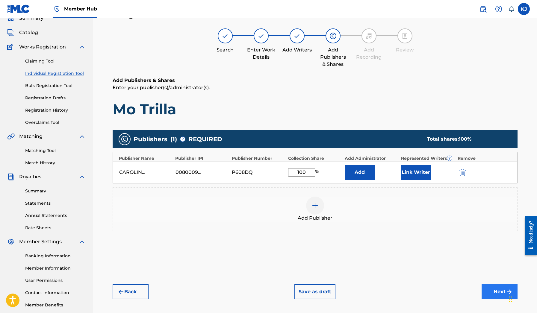
type input "100"
click at [488, 293] on button "Next" at bounding box center [500, 292] width 36 height 15
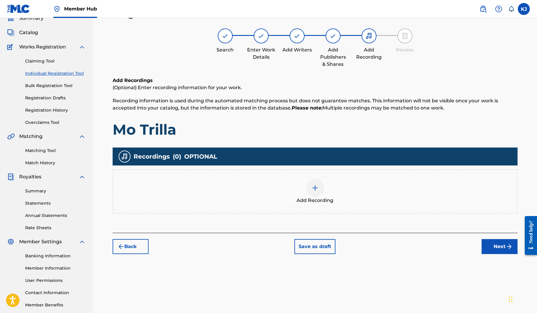
click at [313, 186] on img at bounding box center [315, 188] width 7 height 7
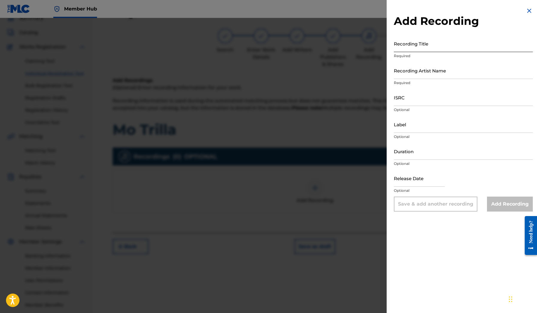
click at [404, 43] on input "Recording Title" at bounding box center [463, 43] width 139 height 17
type input "Mo Trilla"
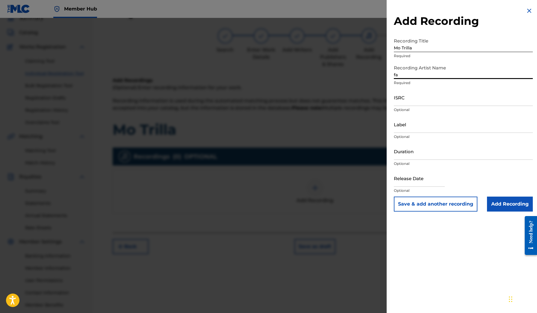
type input "f"
type input "Fat Trel"
click at [411, 152] on input "Duration" at bounding box center [463, 151] width 139 height 17
type input "04:06"
select select "8"
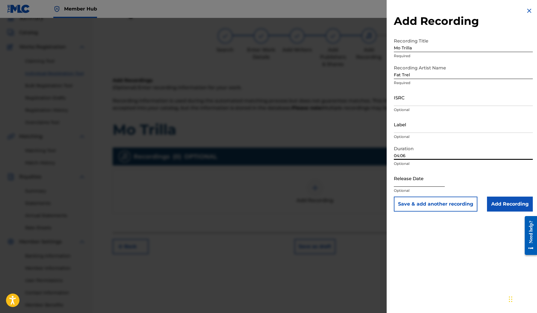
select select "2025"
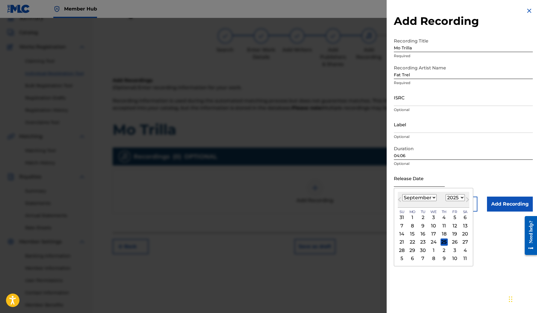
click at [414, 181] on input "text" at bounding box center [419, 178] width 51 height 17
select select "7"
select select "2018"
click at [433, 241] on div "22" at bounding box center [433, 242] width 7 height 7
type input "[DATE]"
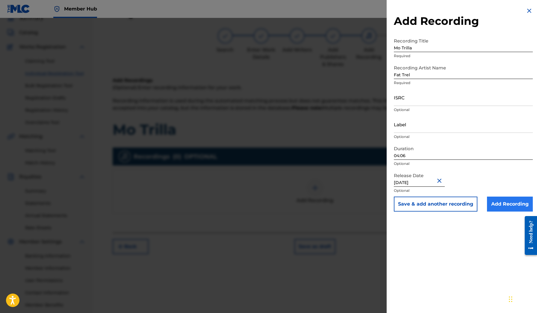
click at [502, 205] on input "Add Recording" at bounding box center [510, 204] width 46 height 15
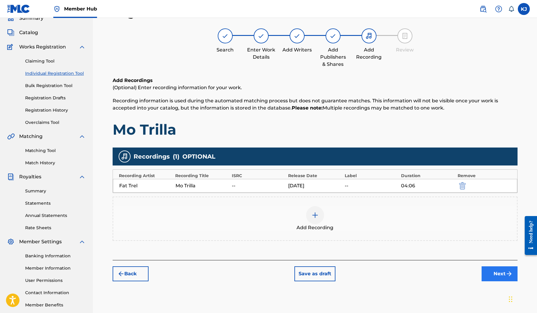
click at [500, 274] on button "Next" at bounding box center [500, 274] width 36 height 15
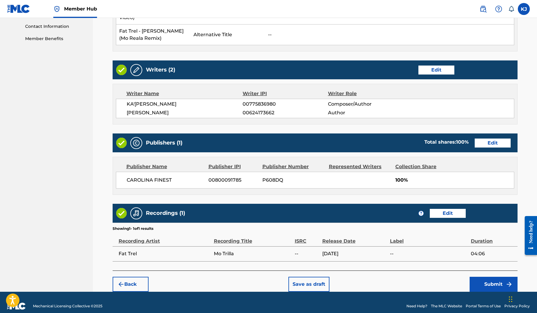
scroll to position [293, 0]
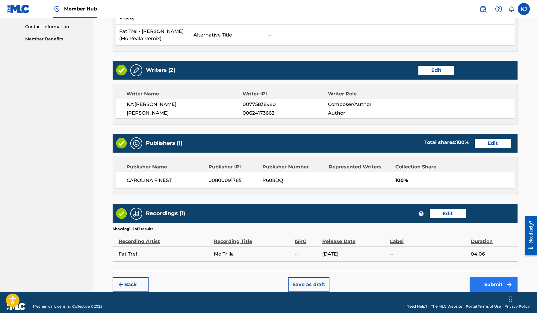
click at [492, 277] on button "Submit" at bounding box center [494, 284] width 48 height 15
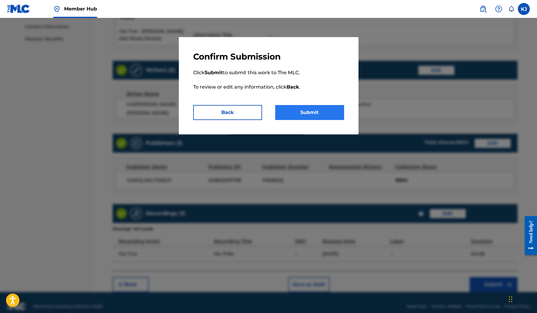
click at [315, 119] on button "Submit" at bounding box center [309, 112] width 69 height 15
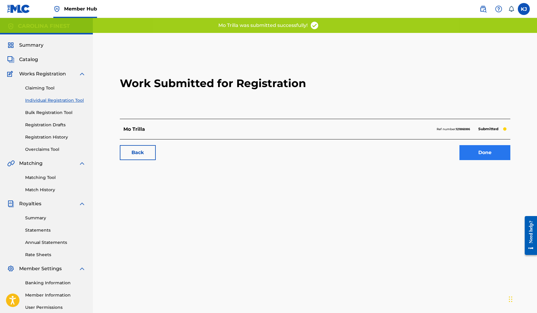
click at [481, 155] on link "Done" at bounding box center [485, 152] width 51 height 15
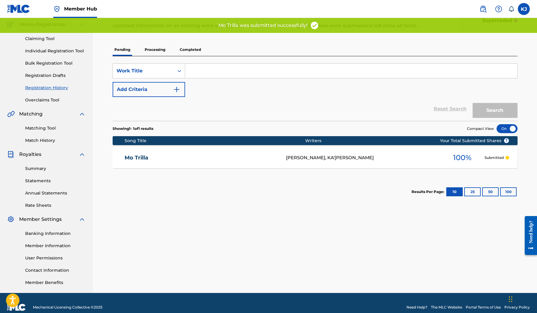
scroll to position [50, 0]
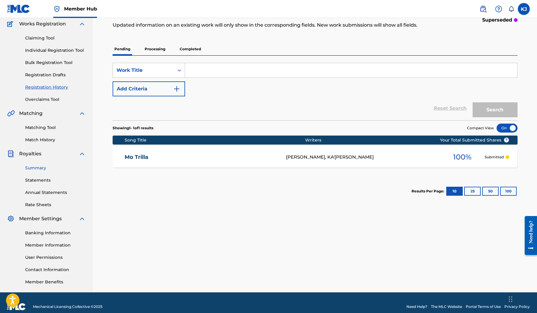
click at [44, 167] on link "Summary" at bounding box center [55, 168] width 61 height 6
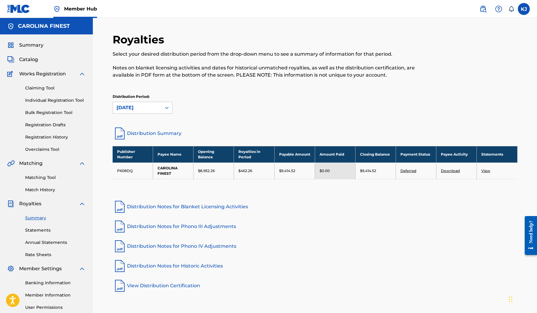
click at [33, 55] on div "Summary Catalog Works Registration Claiming Tool Individual Registration Tool B…" at bounding box center [46, 188] width 93 height 308
click at [32, 57] on span "Catalog" at bounding box center [28, 59] width 19 height 7
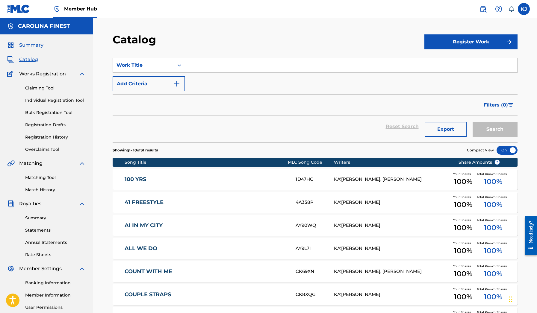
click at [32, 48] on span "Summary" at bounding box center [31, 45] width 24 height 7
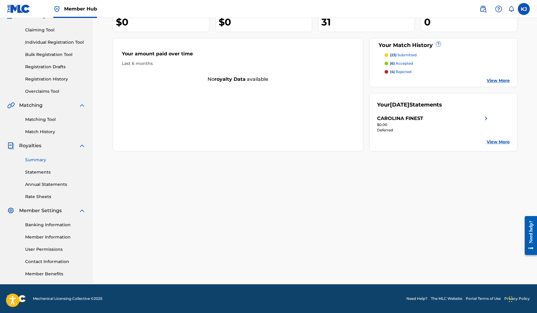
scroll to position [58, 0]
click at [36, 157] on link "Summary" at bounding box center [55, 160] width 61 height 6
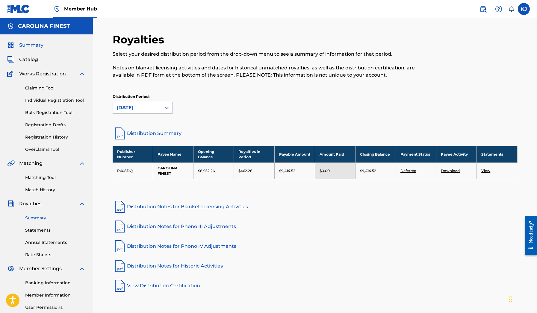
click at [33, 48] on span "Summary" at bounding box center [31, 45] width 24 height 7
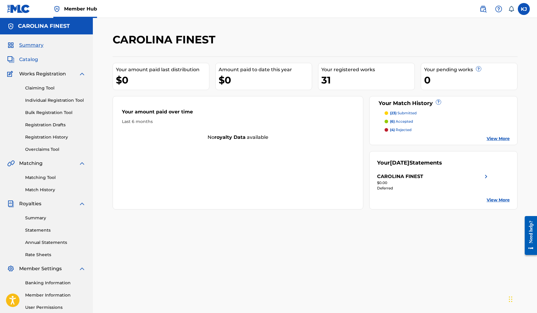
click at [32, 58] on span "Catalog" at bounding box center [28, 59] width 19 height 7
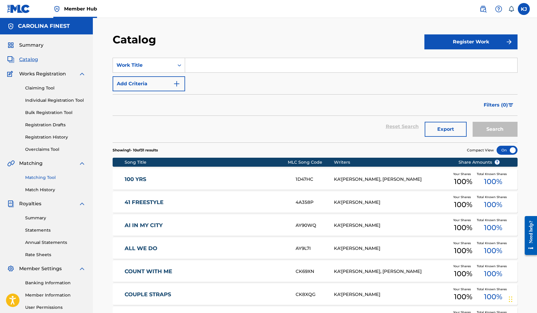
click at [39, 179] on link "Matching Tool" at bounding box center [55, 178] width 61 height 6
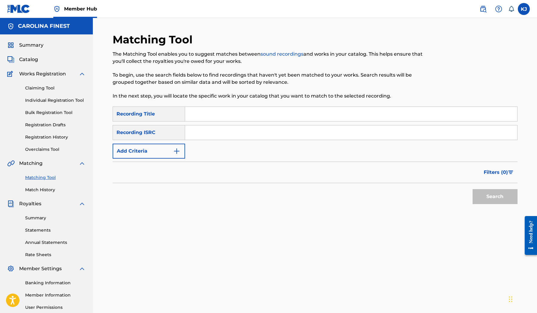
paste input "[US_STATE] Of 300 "OOOUUU""
type input "[US_STATE] Of 300 "OOOUUU""
click at [495, 197] on button "Search" at bounding box center [495, 196] width 45 height 15
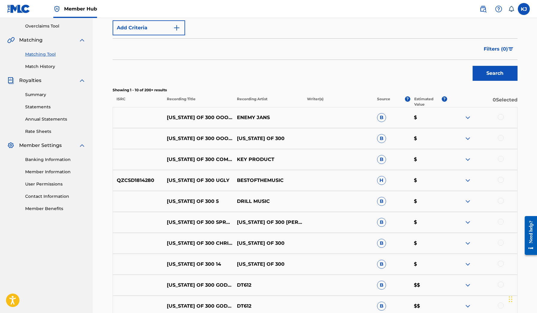
scroll to position [72, 0]
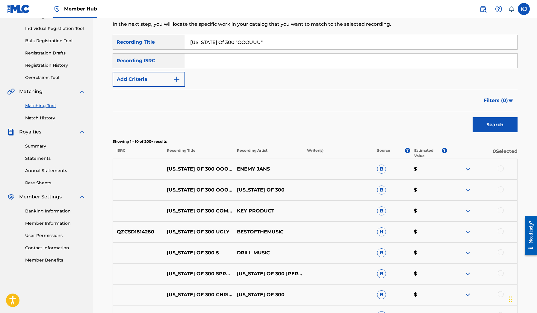
click at [521, 102] on div "Matching Tool The Matching Tool enables you to suggest matches between sound re…" at bounding box center [314, 187] width 419 height 452
click at [510, 100] on img "Search Form" at bounding box center [510, 101] width 5 height 4
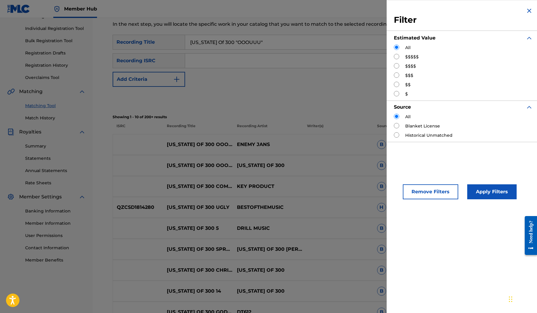
click at [408, 56] on label "$$$$$" at bounding box center [411, 57] width 13 height 6
click at [398, 55] on input "Search Form" at bounding box center [396, 56] width 5 height 5
radio input "true"
click at [480, 191] on button "Apply Filters" at bounding box center [491, 192] width 49 height 15
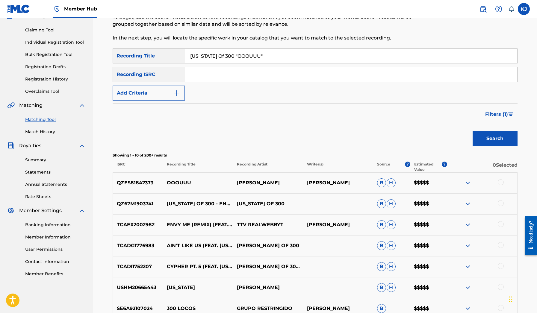
click at [468, 185] on img at bounding box center [467, 182] width 7 height 7
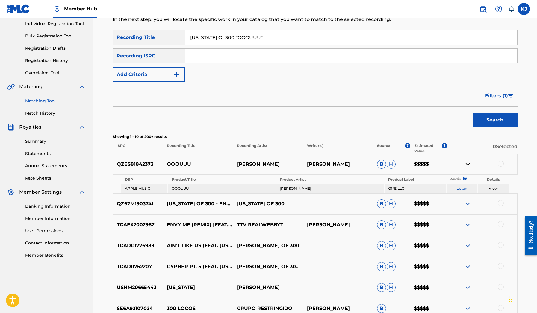
scroll to position [71, 0]
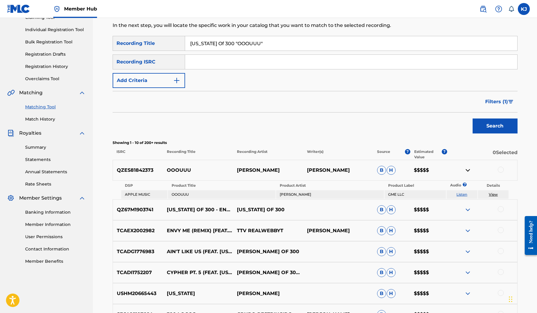
click at [211, 43] on input "[US_STATE] Of 300 "OOOUUU"" at bounding box center [351, 43] width 332 height 14
type input "ride"
click at [172, 79] on button "Add Criteria" at bounding box center [149, 80] width 73 height 15
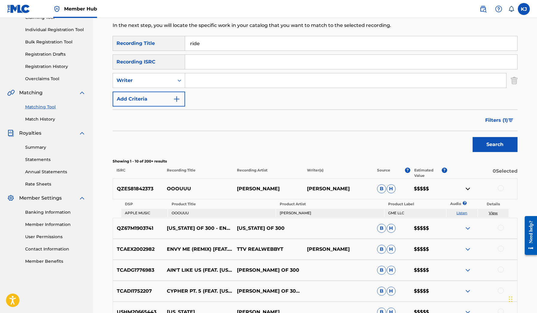
click at [200, 85] on input "Search Form" at bounding box center [345, 80] width 321 height 14
click at [190, 91] on div "SearchWithCriteria4aa8fd73-4afe-4ec2-836e-cc940fadf8fa Recording Title ride Sea…" at bounding box center [315, 71] width 405 height 71
click at [183, 99] on button "Add Criteria" at bounding box center [149, 99] width 73 height 15
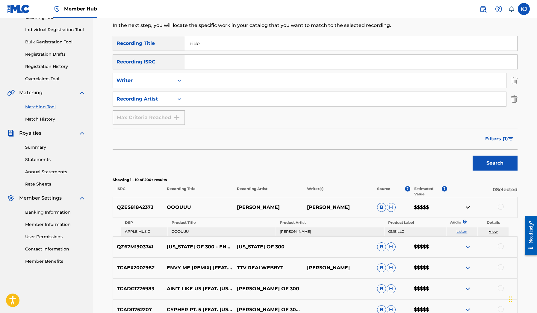
click at [203, 96] on input "Search Form" at bounding box center [345, 99] width 321 height 14
type input "B"
type input "Yella Beezy"
click at [495, 163] on button "Search" at bounding box center [495, 163] width 45 height 15
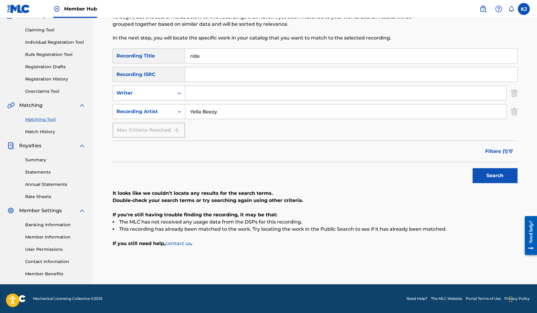
scroll to position [58, 0]
click at [508, 151] on img "Search Form" at bounding box center [510, 152] width 5 height 4
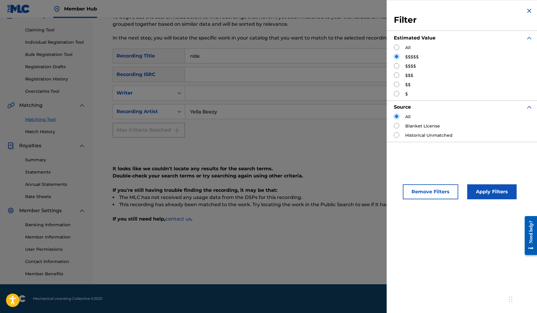
click at [402, 44] on div "Estimated Value" at bounding box center [463, 37] width 139 height 13
click at [399, 45] on input "Search Form" at bounding box center [396, 47] width 5 height 5
radio input "true"
click at [487, 179] on div "Remove Filters Apply Filters" at bounding box center [463, 187] width 153 height 40
click at [487, 185] on button "Apply Filters" at bounding box center [491, 192] width 49 height 15
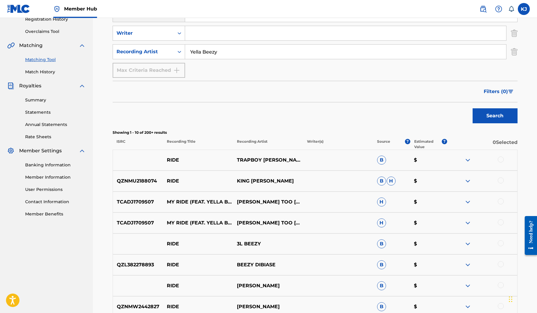
scroll to position [119, 0]
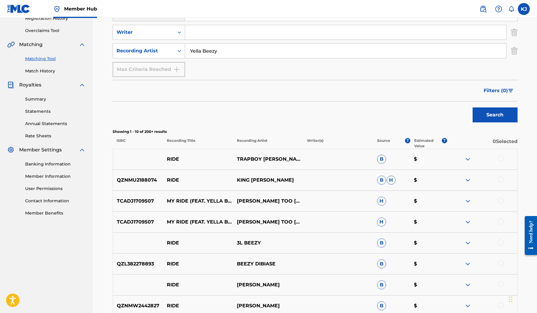
click at [471, 163] on div "RIDE TRAPBOY [PERSON_NAME] YELLA BEEZY B $" at bounding box center [315, 159] width 405 height 21
click at [469, 160] on img at bounding box center [467, 159] width 7 height 7
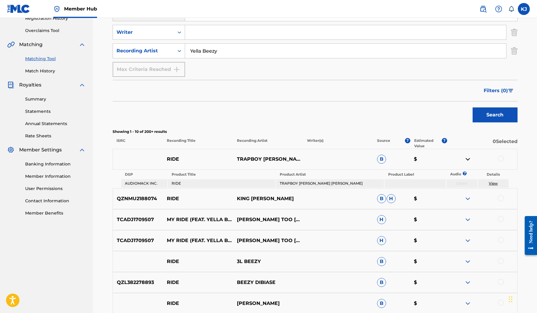
click at [469, 160] on img at bounding box center [467, 159] width 7 height 7
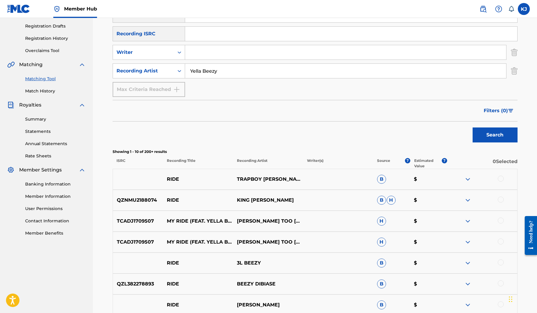
scroll to position [100, 0]
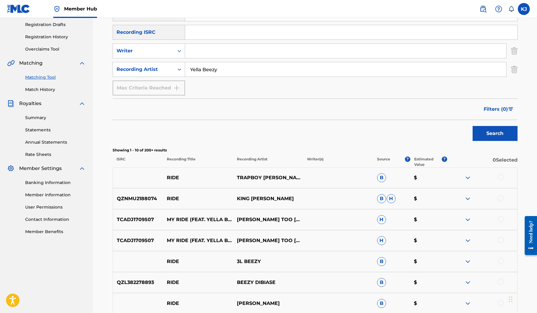
click at [278, 70] on input "Yella Beezy" at bounding box center [345, 69] width 321 height 14
click at [495, 134] on button "Search" at bounding box center [495, 133] width 45 height 15
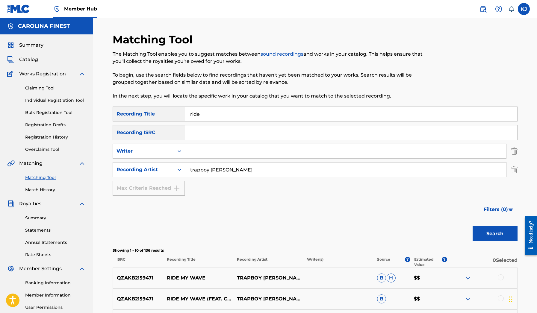
scroll to position [0, 0]
type input "trapboy [PERSON_NAME]"
click at [42, 84] on div "Claiming Tool Individual Registration Tool Bulk Registration Tool Registration …" at bounding box center [46, 115] width 78 height 75
click at [41, 88] on link "Claiming Tool" at bounding box center [55, 88] width 61 height 6
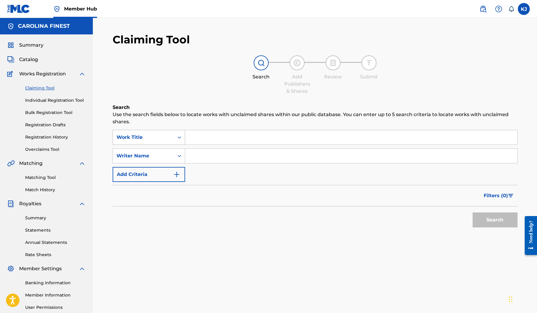
click at [180, 136] on icon "Search Form" at bounding box center [179, 138] width 6 height 6
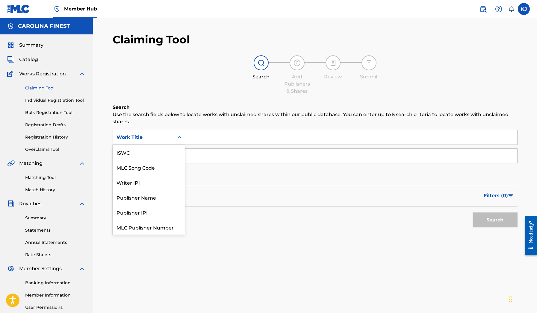
scroll to position [15, 0]
click at [183, 132] on div "Search Form" at bounding box center [179, 137] width 11 height 14
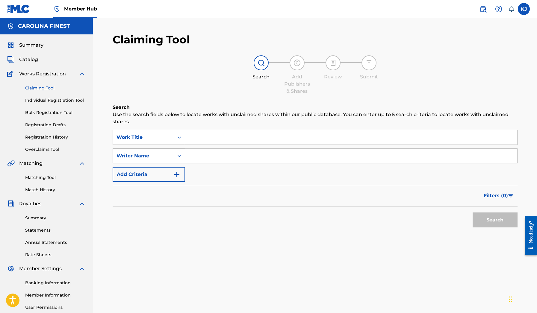
click at [178, 155] on icon "Search Form" at bounding box center [179, 156] width 6 height 6
click at [202, 152] on input "Search Form" at bounding box center [351, 156] width 332 height 14
paste input "[PERSON_NAME] [PERSON_NAME],"
type input "[PERSON_NAME] [PERSON_NAME],"
click at [478, 223] on button "Search" at bounding box center [495, 220] width 45 height 15
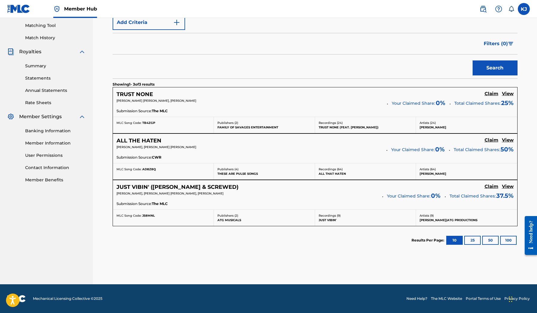
scroll to position [152, 0]
drag, startPoint x: 166, startPoint y: 139, endPoint x: 117, endPoint y: 141, distance: 49.1
click at [117, 141] on div "ALL THE HATEN" at bounding box center [143, 141] width 52 height 7
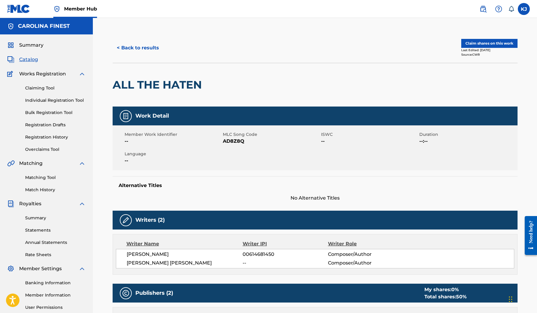
click at [162, 86] on h2 "ALL THE HATEN" at bounding box center [159, 84] width 92 height 13
copy div "ALL THE HATEN"
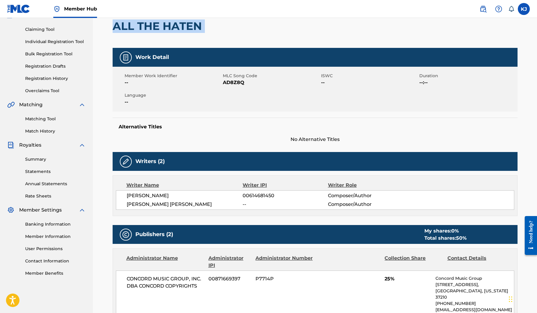
scroll to position [3, 0]
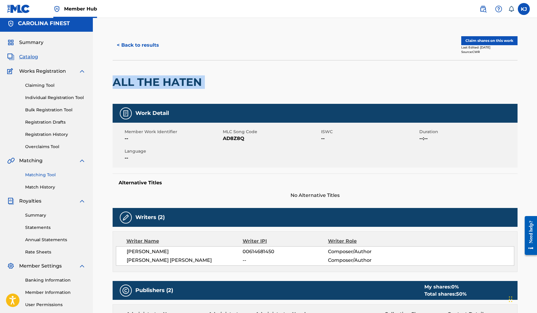
click at [43, 176] on link "Matching Tool" at bounding box center [55, 175] width 61 height 6
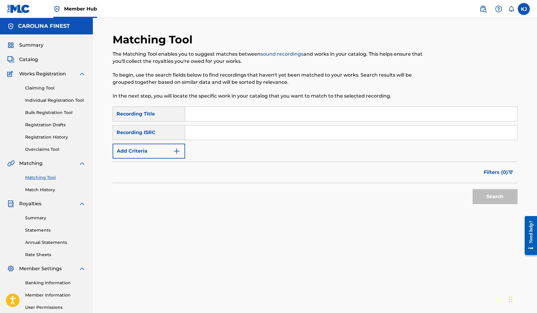
click at [196, 115] on input "Search Form" at bounding box center [351, 114] width 332 height 14
paste input "ALL THE HATEN"
type input "ALL THE HATEN"
click at [496, 207] on div "Search" at bounding box center [494, 195] width 48 height 24
click at [493, 200] on button "Search" at bounding box center [495, 196] width 45 height 15
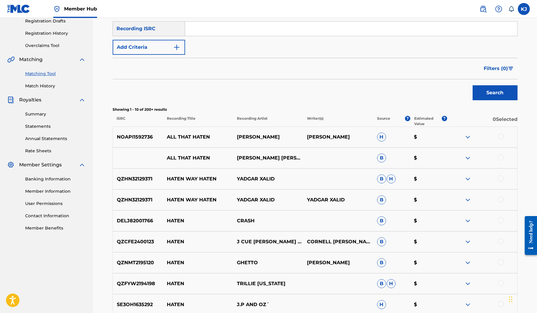
scroll to position [45, 0]
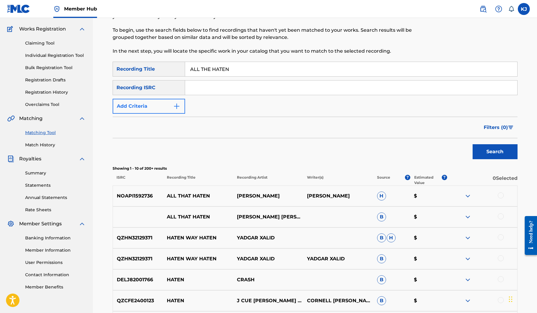
click at [172, 103] on button "Add Criteria" at bounding box center [149, 106] width 73 height 15
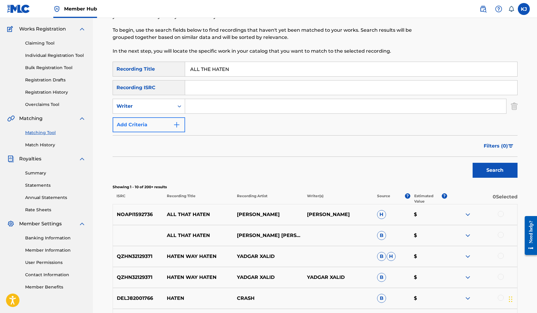
click at [162, 122] on button "Add Criteria" at bounding box center [149, 124] width 73 height 15
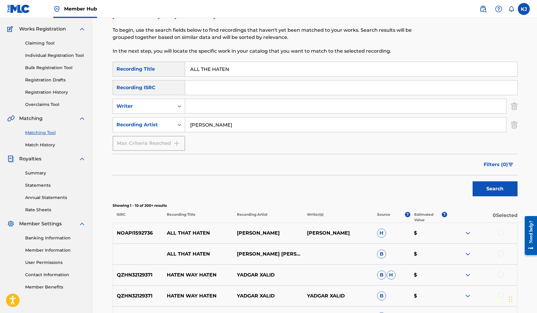
type input "[PERSON_NAME]"
click at [467, 233] on img at bounding box center [467, 233] width 7 height 7
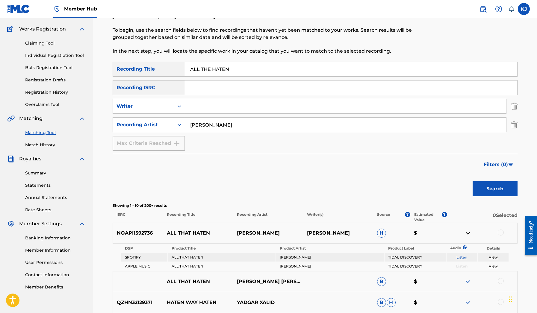
click at [467, 233] on img at bounding box center [467, 233] width 7 height 7
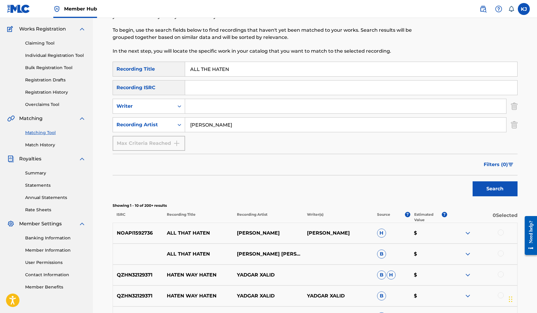
click at [486, 179] on div "Search" at bounding box center [494, 188] width 48 height 24
click at [487, 182] on button "Search" at bounding box center [495, 189] width 45 height 15
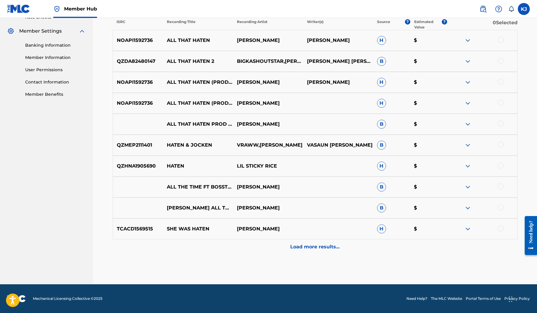
scroll to position [238, 0]
click at [330, 238] on div "TCACD1569515 SHE WAS HATEN [PERSON_NAME] $" at bounding box center [315, 229] width 405 height 21
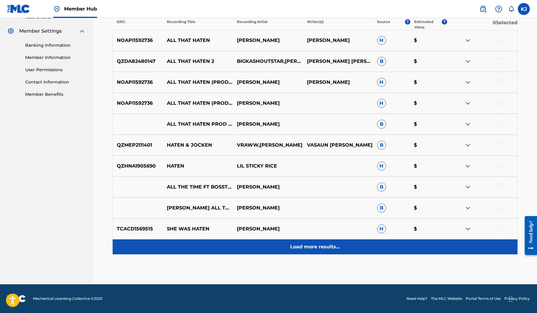
click at [328, 242] on div "Load more results..." at bounding box center [315, 247] width 405 height 15
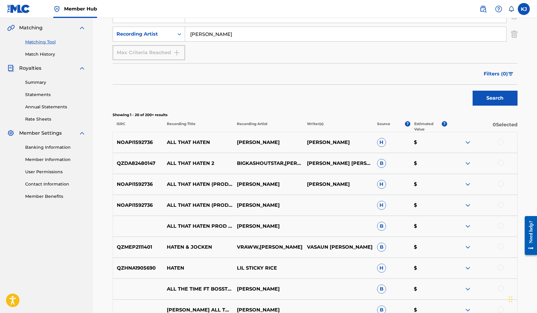
scroll to position [0, 0]
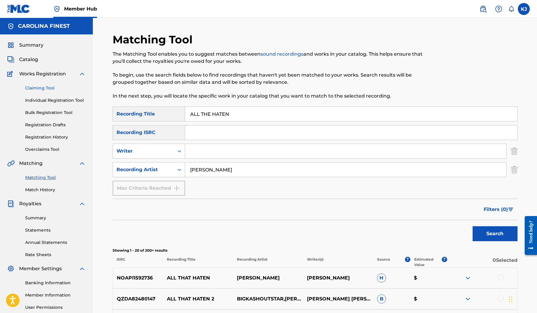
click at [46, 87] on link "Claiming Tool" at bounding box center [55, 88] width 61 height 6
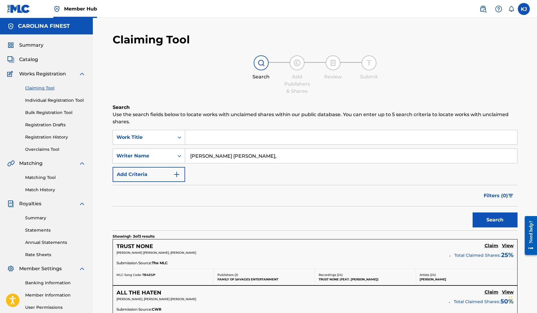
click at [249, 156] on input "[PERSON_NAME] [PERSON_NAME]," at bounding box center [351, 156] width 332 height 14
click at [218, 155] on input "[PERSON_NAME] [PERSON_NAME]" at bounding box center [351, 156] width 332 height 14
click at [495, 220] on button "Search" at bounding box center [495, 220] width 45 height 15
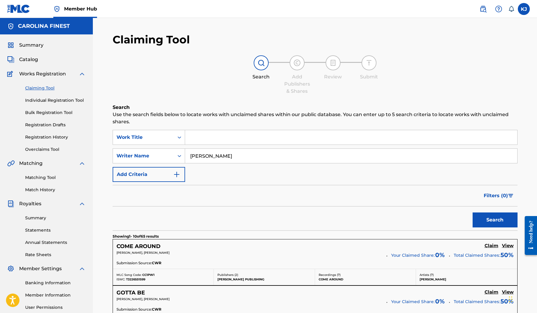
click at [212, 154] on input "[PERSON_NAME]" at bounding box center [351, 156] width 332 height 14
type input "[PERSON_NAME]"
click at [495, 220] on button "Search" at bounding box center [495, 220] width 45 height 15
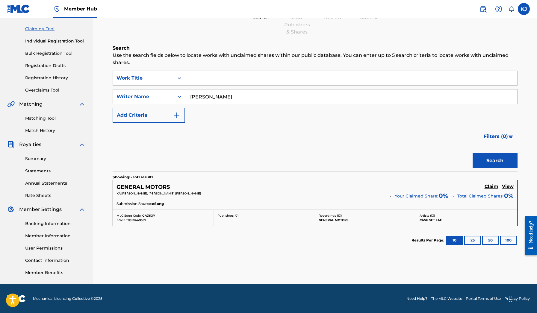
scroll to position [59, 0]
click at [160, 187] on h5 "GENERAL MOTORS" at bounding box center [143, 187] width 53 height 7
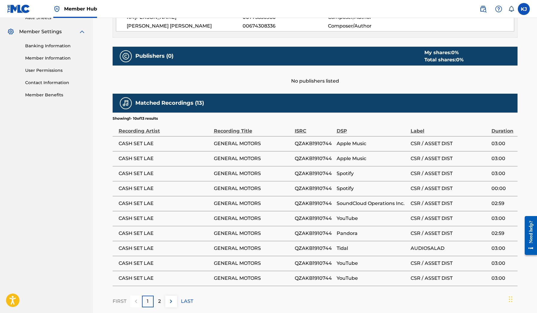
scroll to position [238, 0]
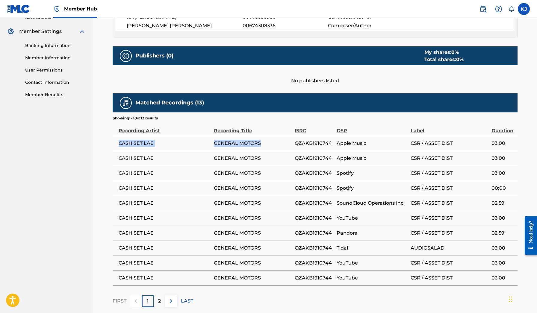
drag, startPoint x: 268, startPoint y: 144, endPoint x: 114, endPoint y: 142, distance: 154.0
click at [114, 142] on tr "CASH SET LAE GENERAL MOTORS QZAKB1910744 Apple Music CSR / ASSET DIST 03:00" at bounding box center [315, 143] width 405 height 15
copy tr "CASH SET LAE GENERAL MOTORS"
